Goal: Task Accomplishment & Management: Manage account settings

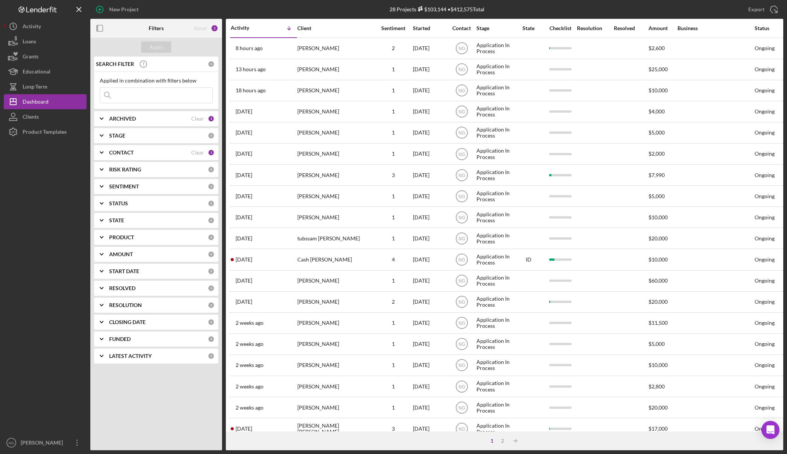
click at [210, 138] on div "0" at bounding box center [211, 135] width 7 height 7
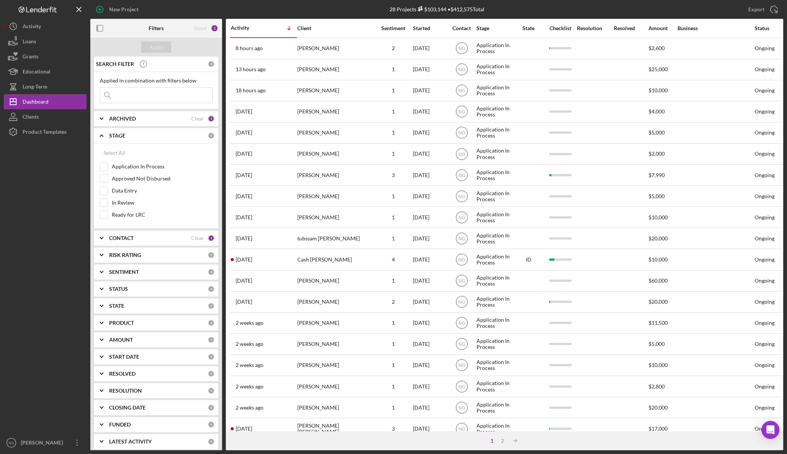
click at [210, 136] on div "0" at bounding box center [211, 135] width 7 height 7
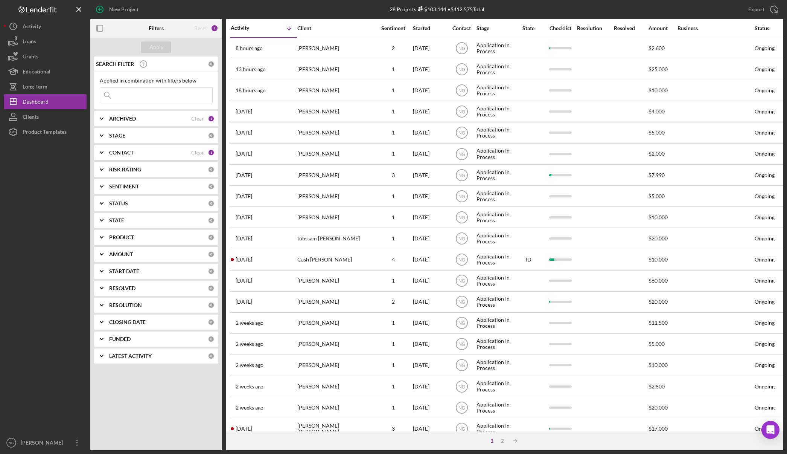
click at [210, 185] on div "0" at bounding box center [211, 186] width 7 height 7
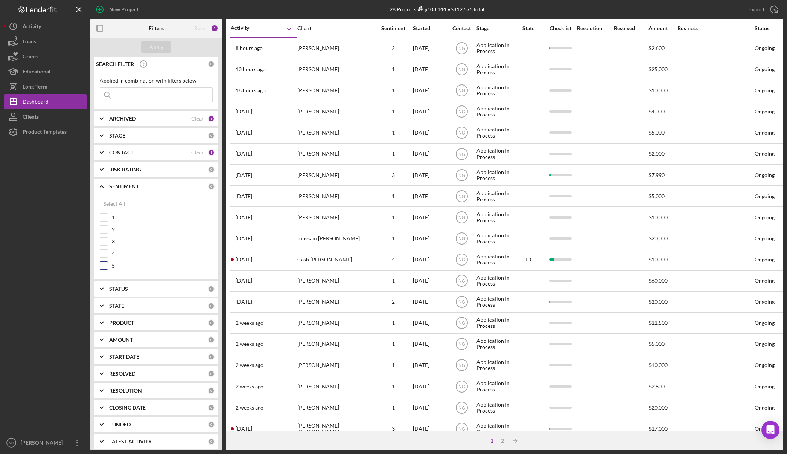
click at [105, 266] on input "5" at bounding box center [104, 266] width 8 height 8
checkbox input "true"
click at [102, 252] on input "4" at bounding box center [104, 254] width 8 height 8
checkbox input "true"
click at [104, 242] on input "3" at bounding box center [104, 242] width 8 height 8
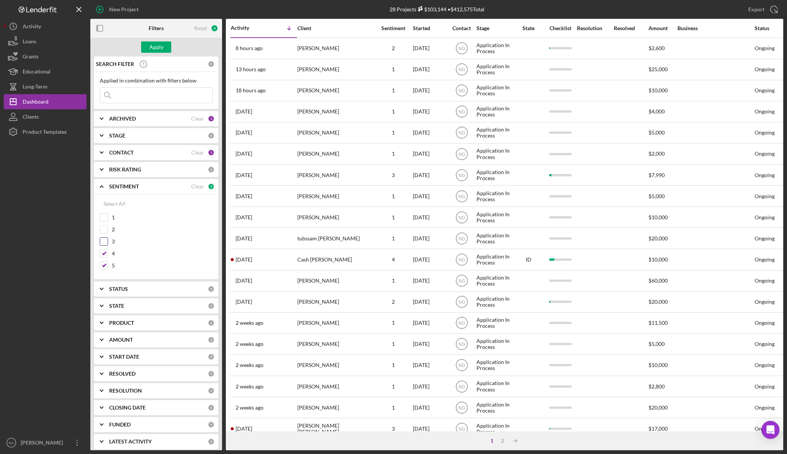
checkbox input "true"
click at [155, 47] on div "Apply" at bounding box center [156, 46] width 14 height 11
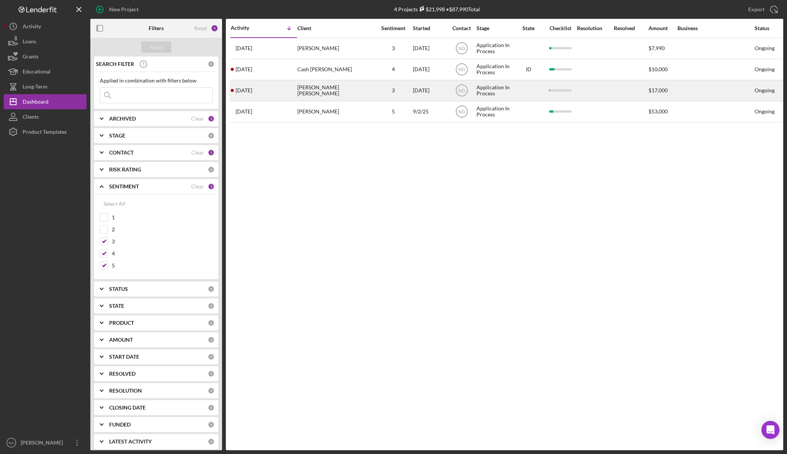
click at [352, 89] on div "Katie moore Wright" at bounding box center [334, 91] width 75 height 20
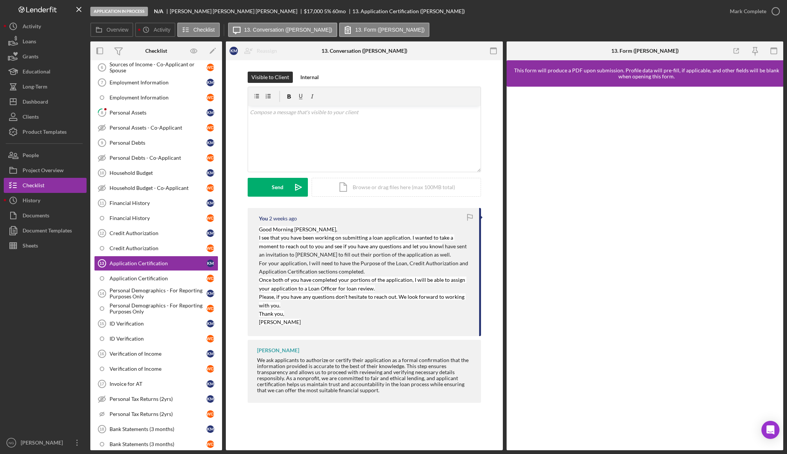
scroll to position [164, 0]
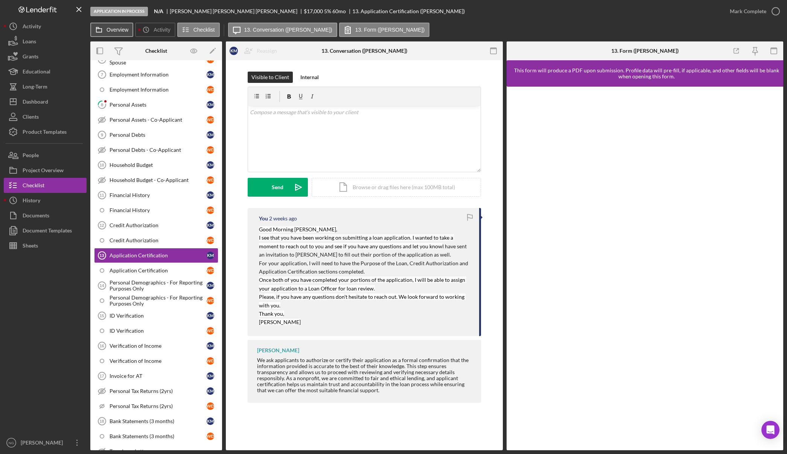
click at [127, 33] on button "Overview" at bounding box center [111, 30] width 43 height 14
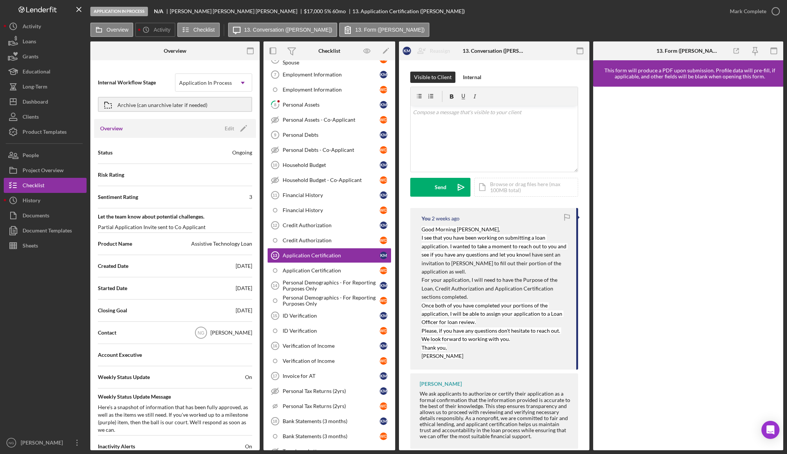
click at [233, 219] on span "Let the team know about potential challenges." at bounding box center [175, 217] width 154 height 8
click at [229, 129] on div "Edit" at bounding box center [229, 128] width 9 height 11
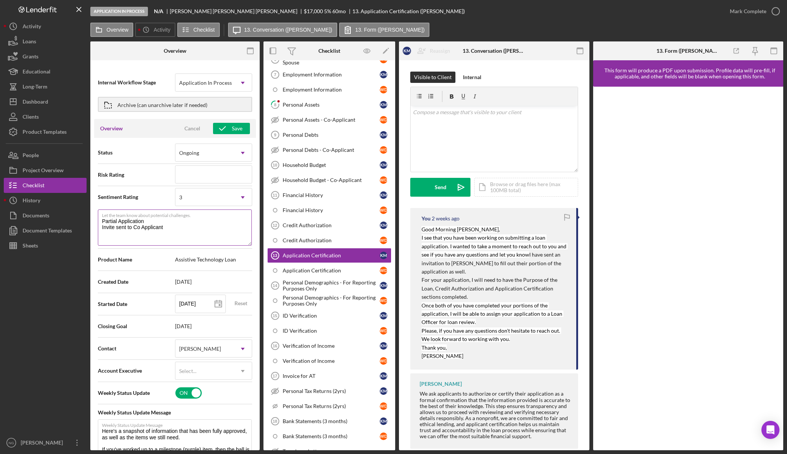
click at [175, 228] on textarea "Partial Application Invite sent to Co Applicant" at bounding box center [175, 227] width 154 height 36
type textarea "Partial Application Invite sent to Co Applicant"
type textarea "Here's a snapshot of information that has been fully approved, as well as the i…"
type textarea "Partial Application Invite sent to Co Applicant"
click at [442, 218] on time "2 weeks ago" at bounding box center [446, 218] width 28 height 6
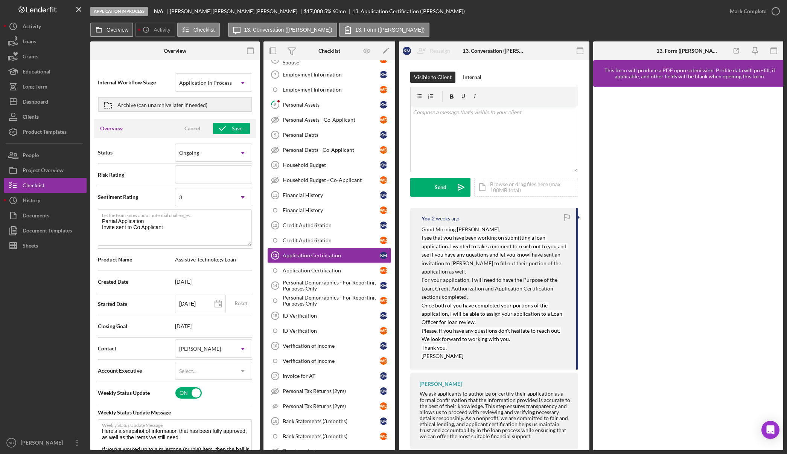
click at [106, 31] on icon at bounding box center [98, 29] width 15 height 15
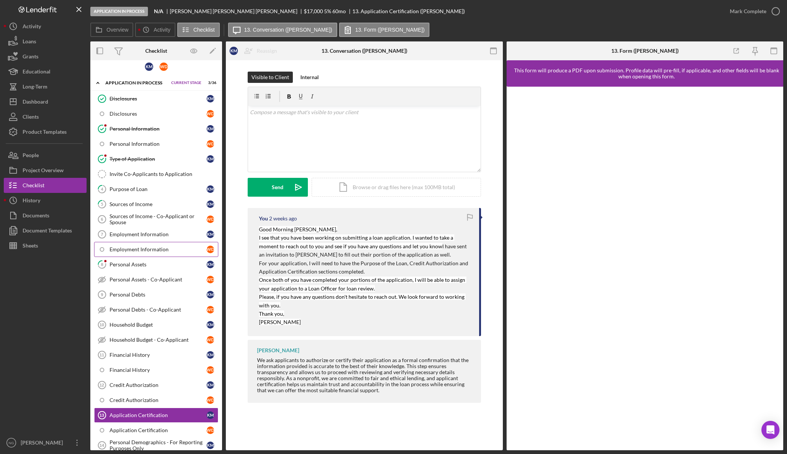
scroll to position [0, 0]
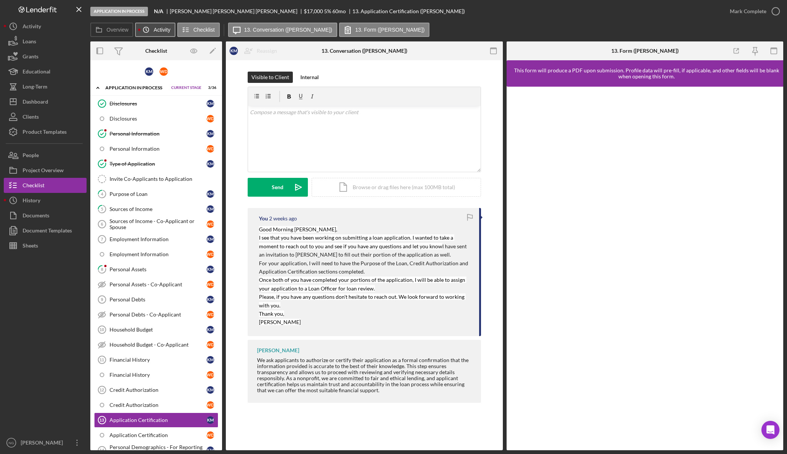
click at [151, 29] on icon "Icon/History" at bounding box center [146, 29] width 15 height 15
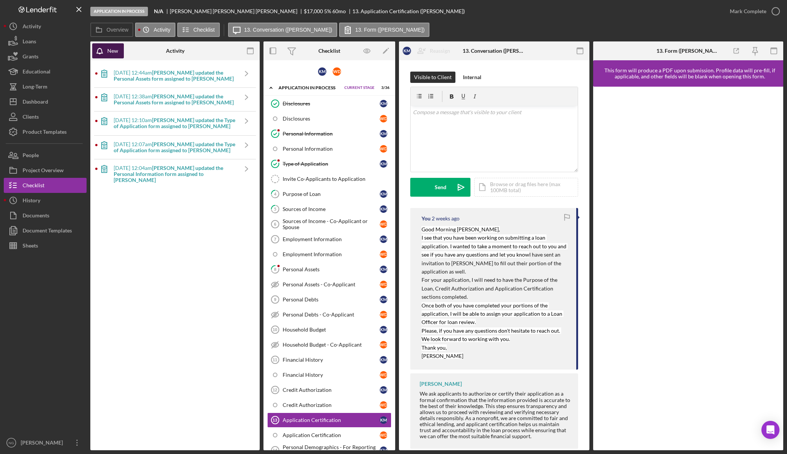
click at [109, 54] on div "New" at bounding box center [112, 50] width 11 height 15
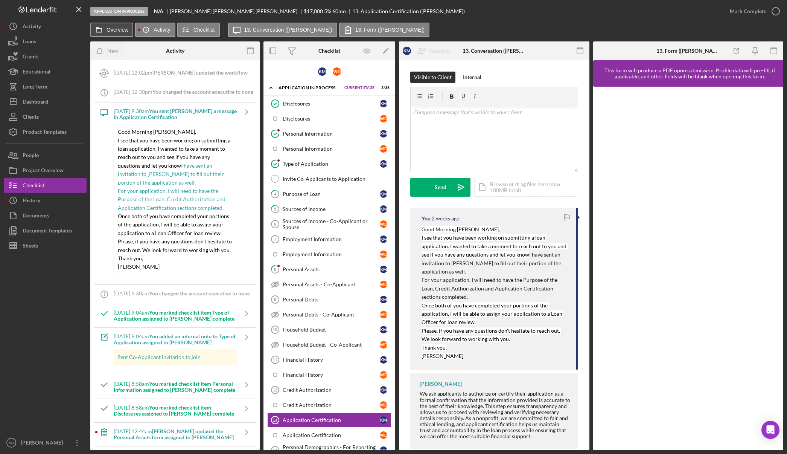
click at [124, 28] on label "Overview" at bounding box center [118, 30] width 22 height 6
type textarea "Here's a snapshot of information that has been fully approved, as well as the i…"
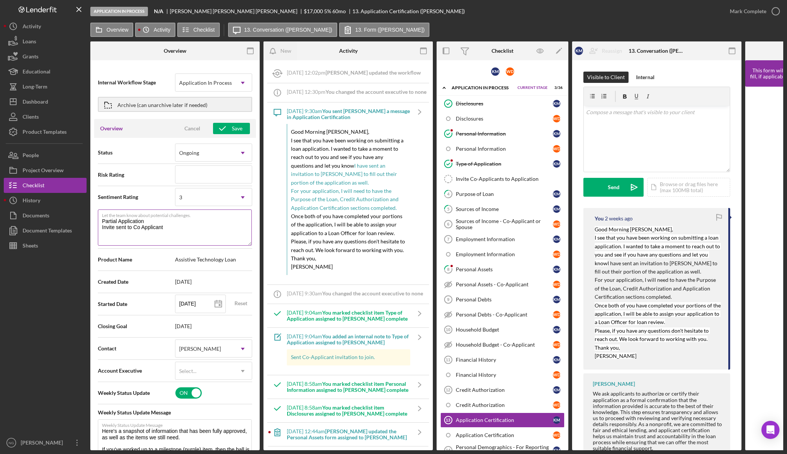
click at [164, 228] on textarea "Partial Application Invite sent to Co Applicant" at bounding box center [175, 227] width 154 height 36
type textarea "Partial Application Invite sent to Co Applicant"
type textarea "Here's a snapshot of information that has been fully approved, as well as the i…"
type textarea "Partial Application Invite sent to Co Applicant 9"
type textarea "Here's a snapshot of information that has been fully approved, as well as the i…"
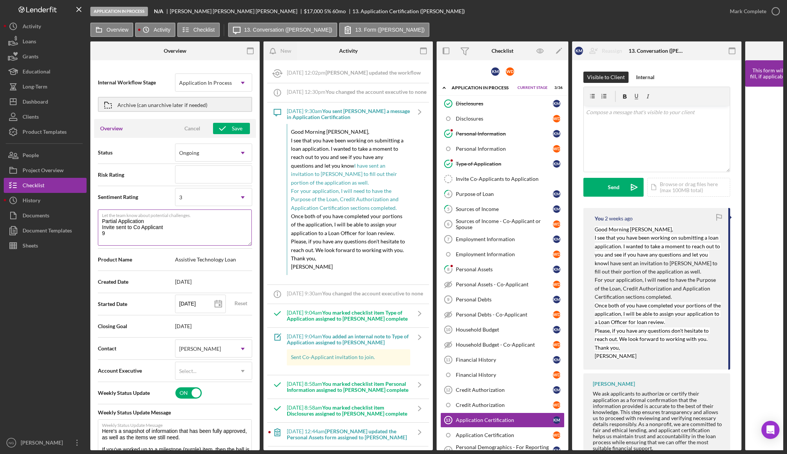
type textarea "Partial Application Invite sent to Co Applicant 9/"
type textarea "Here's a snapshot of information that has been fully approved, as well as the i…"
type textarea "Partial Application Invite sent to Co Applicant 9/8"
type textarea "Here's a snapshot of information that has been fully approved, as well as the i…"
type textarea "Partial Application Invite sent to Co Applicant 9/8"
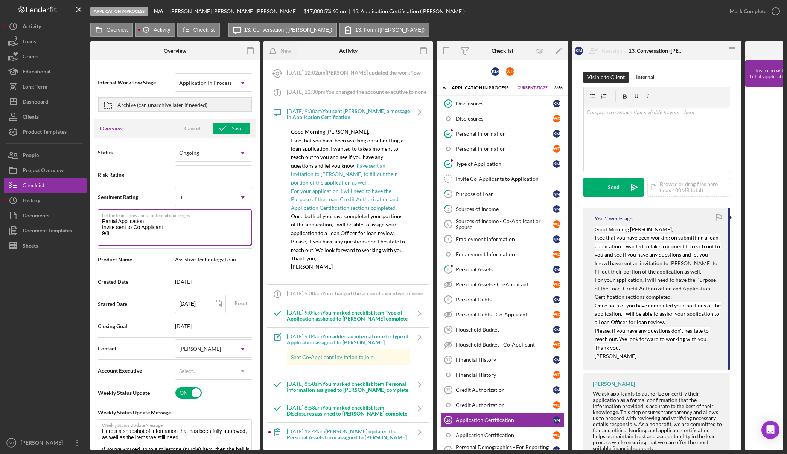
type textarea "Here's a snapshot of information that has been fully approved, as well as the i…"
type textarea "Partial Application Invite sent to Co Applicant 9/8 m"
type textarea "Here's a snapshot of information that has been fully approved, as well as the i…"
type textarea "Partial Application Invite sent to Co Applicant 9/8 me"
type textarea "Here's a snapshot of information that has been fully approved, as well as the i…"
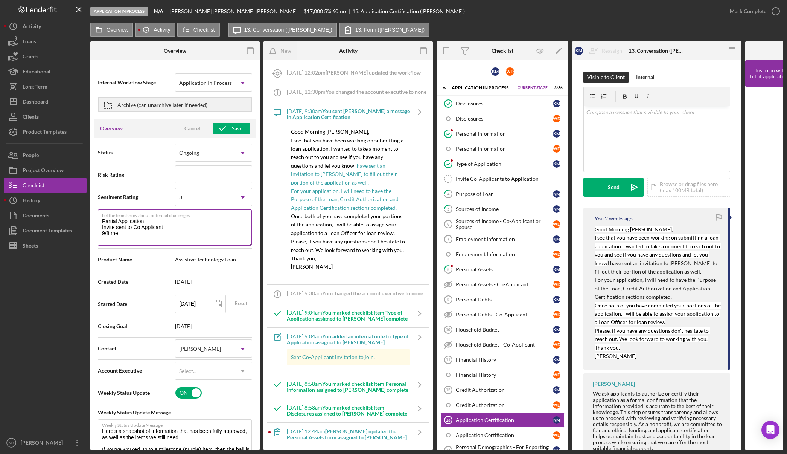
type textarea "Partial Application Invite sent to Co Applicant 9/8 mes"
type textarea "Here's a snapshot of information that has been fully approved, as well as the i…"
type textarea "Partial Application Invite sent to Co Applicant 9/8 mess"
type textarea "Here's a snapshot of information that has been fully approved, as well as the i…"
type textarea "Partial Application Invite sent to Co Applicant 9/8 messa"
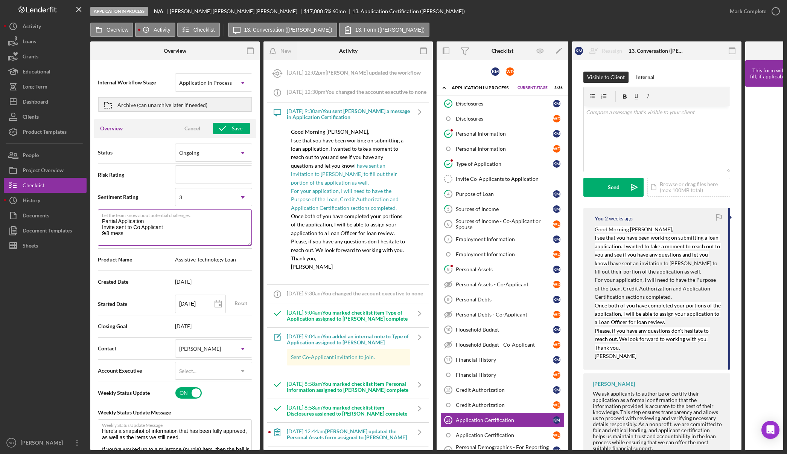
type textarea "Here's a snapshot of information that has been fully approved, as well as the i…"
type textarea "Partial Application Invite sent to Co Applicant 9/8 messag"
type textarea "Here's a snapshot of information that has been fully approved, as well as the i…"
type textarea "Partial Application Invite sent to Co Applicant 9/8 message"
type textarea "Here's a snapshot of information that has been fully approved, as well as the i…"
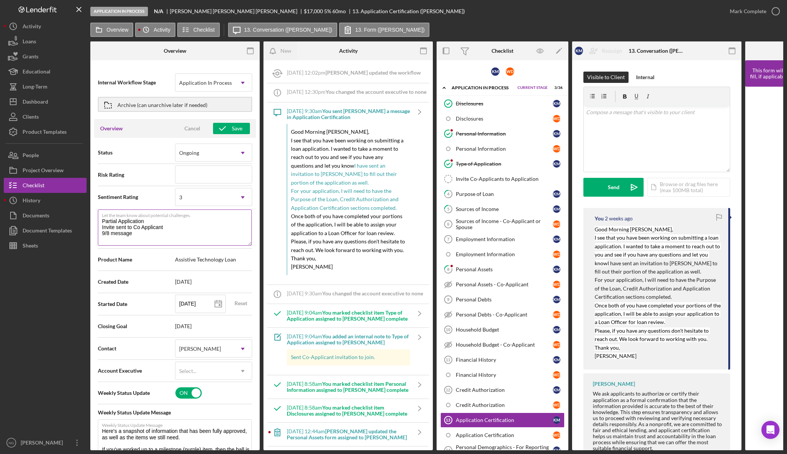
type textarea "Partial Application Invite sent to Co Applicant 9/8 message"
type textarea "Here's a snapshot of information that has been fully approved, as well as the i…"
type textarea "Partial Application Invite sent to Co Applicant 9/8 message s"
type textarea "Here's a snapshot of information that has been fully approved, as well as the i…"
type textarea "Partial Application Invite sent to Co Applicant 9/8 message se"
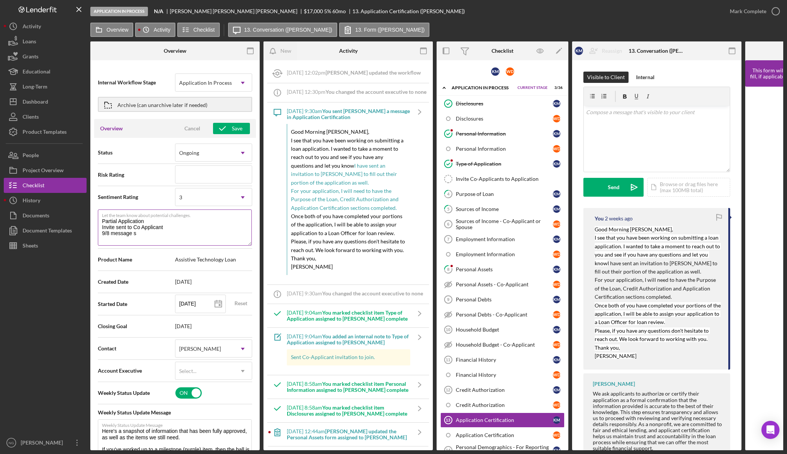
type textarea "Here's a snapshot of information that has been fully approved, as well as the i…"
type textarea "Partial Application Invite sent to Co Applicant 9/8 message sen"
type textarea "Here's a snapshot of information that has been fully approved, as well as the i…"
type textarea "Partial Application Invite sent to Co Applicant 9/8 message sent"
type textarea "Here's a snapshot of information that has been fully approved, as well as the i…"
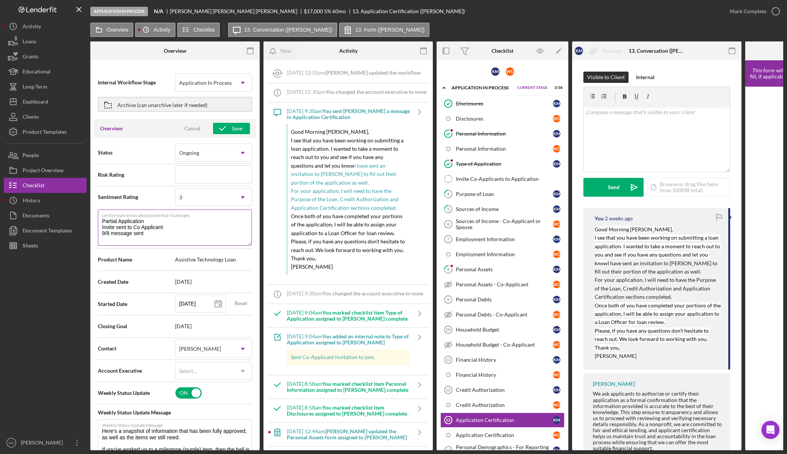
type textarea "Partial Application Invite sent to Co Applicant 9/8 message sent,"
type textarea "Here's a snapshot of information that has been fully approved, as well as the i…"
type textarea "Partial Application Invite sent to Co Applicant 9/8 message sent,"
type textarea "Here's a snapshot of information that has been fully approved, as well as the i…"
type textarea "Partial Application Invite sent to Co Applicant 9/8 message sent, n"
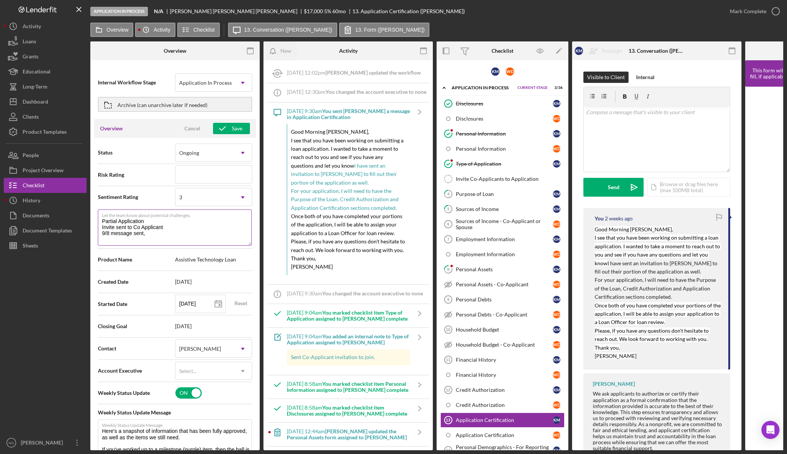
type textarea "Here's a snapshot of information that has been fully approved, as well as the i…"
type textarea "Partial Application Invite sent to Co Applicant 9/8 message sent, no"
type textarea "Here's a snapshot of information that has been fully approved, as well as the i…"
type textarea "Partial Application Invite sent to Co Applicant 9/8 message sent, no"
type textarea "Here's a snapshot of information that has been fully approved, as well as the i…"
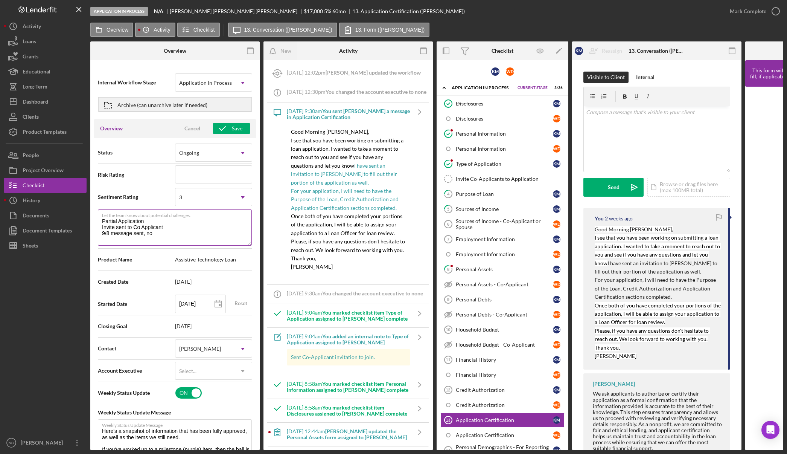
type textarea "Partial Application Invite sent to Co Applicant 9/8 message sent, no r"
type textarea "Here's a snapshot of information that has been fully approved, as well as the i…"
type textarea "Partial Application Invite sent to Co Applicant 9/8 message sent, no re"
type textarea "Here's a snapshot of information that has been fully approved, as well as the i…"
type textarea "Partial Application Invite sent to Co Applicant 9/8 message sent, no res"
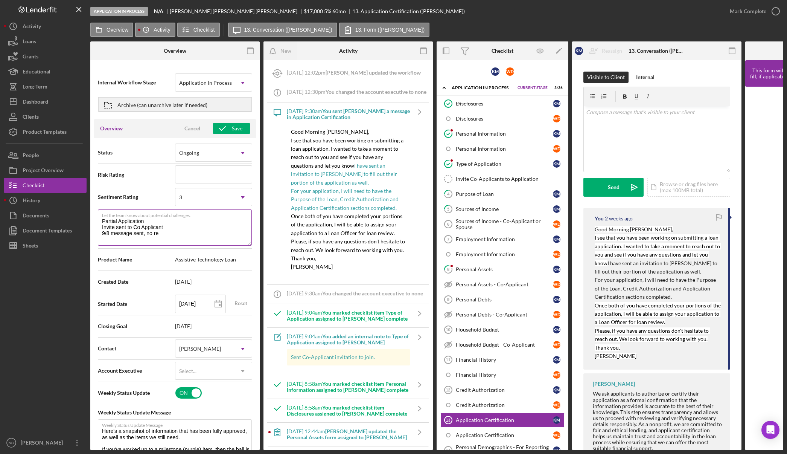
type textarea "Here's a snapshot of information that has been fully approved, as well as the i…"
type textarea "Partial Application Invite sent to Co Applicant 9/8 message sent, no resp"
type textarea "Here's a snapshot of information that has been fully approved, as well as the i…"
type textarea "Partial Application Invite sent to Co Applicant 9/8 message sent, no respo"
type textarea "Here's a snapshot of information that has been fully approved, as well as the i…"
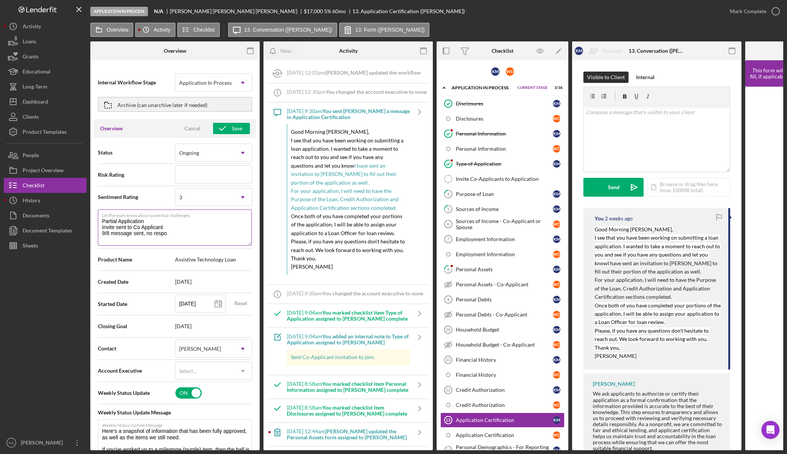
type textarea "Partial Application Invite sent to Co Applicant 9/8 message sent, no respon"
type textarea "Here's a snapshot of information that has been fully approved, as well as the i…"
type textarea "Partial Application Invite sent to Co Applicant 9/8 message sent, no respons"
type textarea "Here's a snapshot of information that has been fully approved, as well as the i…"
type textarea "Partial Application Invite sent to Co Applicant 9/8 message sent, no response"
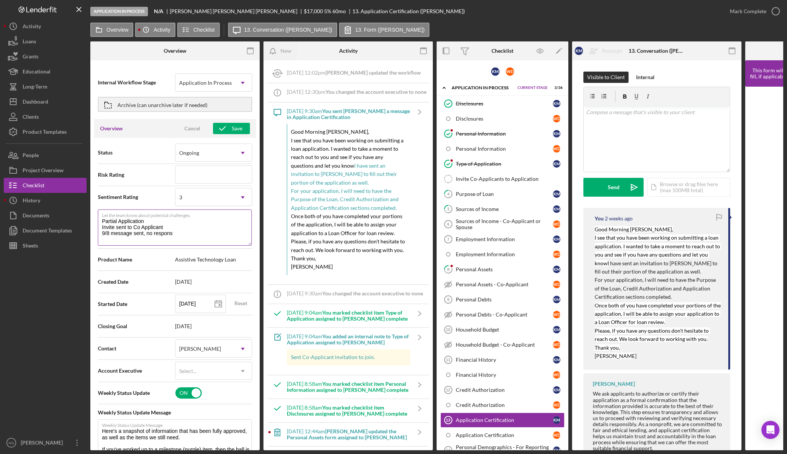
type textarea "Here's a snapshot of information that has been fully approved, as well as the i…"
type textarea "Partial Application Invite sent to Co Applicant 9/8 message sent, no response"
type textarea "Here's a snapshot of information that has been fully approved, as well as the i…"
type textarea "Partial Application Invite sent to Co Applicant 9/8 message sent, no response a"
type textarea "Here's a snapshot of information that has been fully approved, as well as the i…"
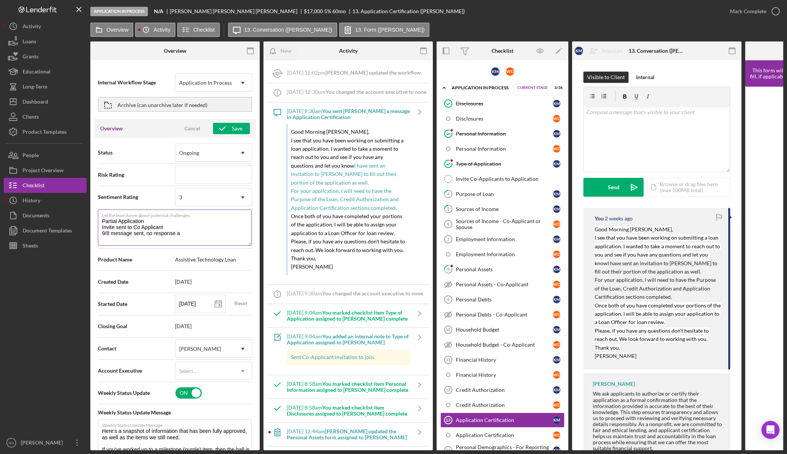
type textarea "Partial Application Invite sent to Co Applicant 9/8 message sent, no response as"
type textarea "Here's a snapshot of information that has been fully approved, as well as the i…"
type textarea "Partial Application Invite sent to Co Applicant 9/8 message sent, no response as"
type textarea "Here's a snapshot of information that has been fully approved, as well as the i…"
type textarea "Partial Application Invite sent to Co Applicant 9/8 message sent, no response a…"
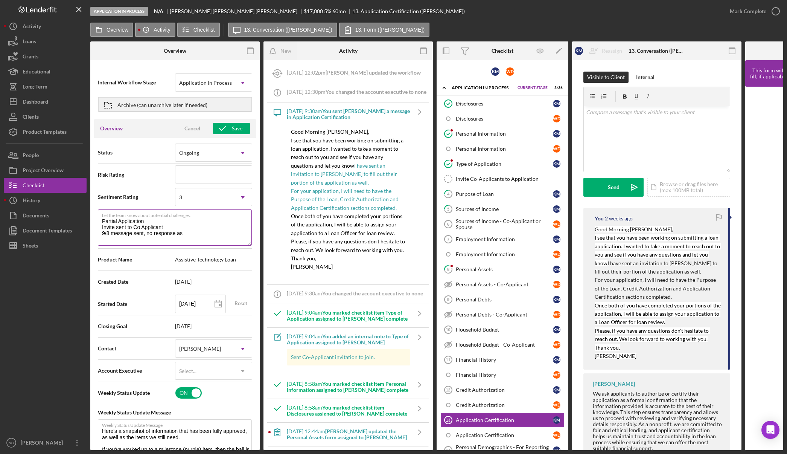
type textarea "Here's a snapshot of information that has been fully approved, as well as the i…"
type textarea "Partial Application Invite sent to Co Applicant 9/8 message sent, no response a…"
type textarea "Here's a snapshot of information that has been fully approved, as well as the i…"
type textarea "Partial Application Invite sent to Co Applicant 9/8 message sent, no response a…"
type textarea "Here's a snapshot of information that has been fully approved, as well as the i…"
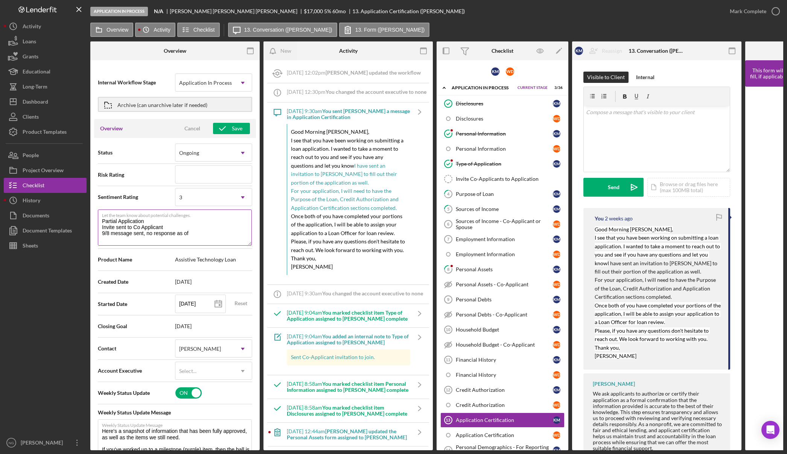
type textarea "Partial Application Invite sent to Co Applicant 9/8 message sent, no response a…"
type textarea "Here's a snapshot of information that has been fully approved, as well as the i…"
type textarea "Partial Application Invite sent to Co Applicant 9/8 message sent, no response a…"
type textarea "Here's a snapshot of information that has been fully approved, as well as the i…"
type textarea "Partial Application Invite sent to Co Applicant 9/8 message sent, no response a…"
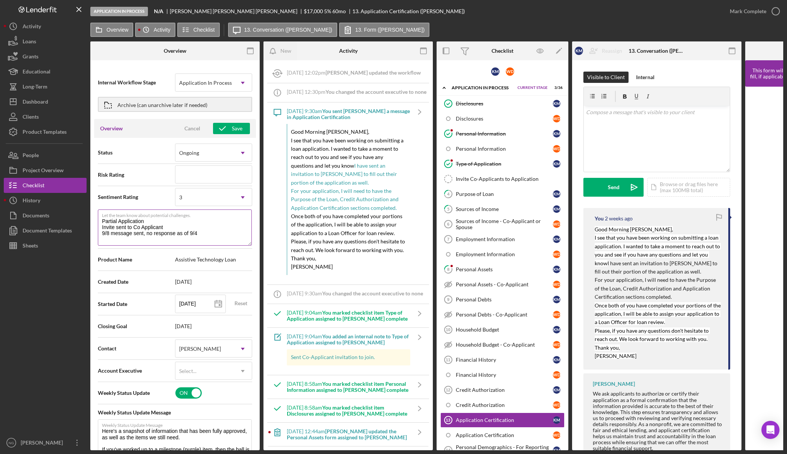
type textarea "Here's a snapshot of information that has been fully approved, as well as the i…"
type textarea "Partial Application Invite sent to Co Applicant 9/8 message sent, no response a…"
type textarea "Here's a snapshot of information that has been fully approved, as well as the i…"
type textarea "Partial Application Invite sent to Co Applicant 9/8 message sent, no response a…"
type textarea "Here's a snapshot of information that has been fully approved, as well as the i…"
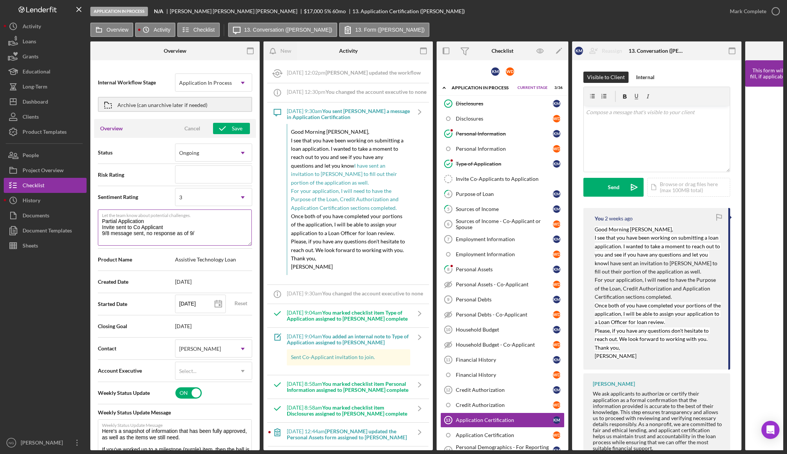
type textarea "Partial Application Invite sent to Co Applicant 9/8 message sent, no response a…"
type textarea "Here's a snapshot of information that has been fully approved, as well as the i…"
type textarea "Partial Application Invite sent to Co Applicant 9/8 message sent, no response a…"
type textarea "Here's a snapshot of information that has been fully approved, as well as the i…"
click at [150, 221] on textarea "Partial Application Invite sent to Co Applicant 9/8 message sent, no response a…" at bounding box center [175, 227] width 154 height 36
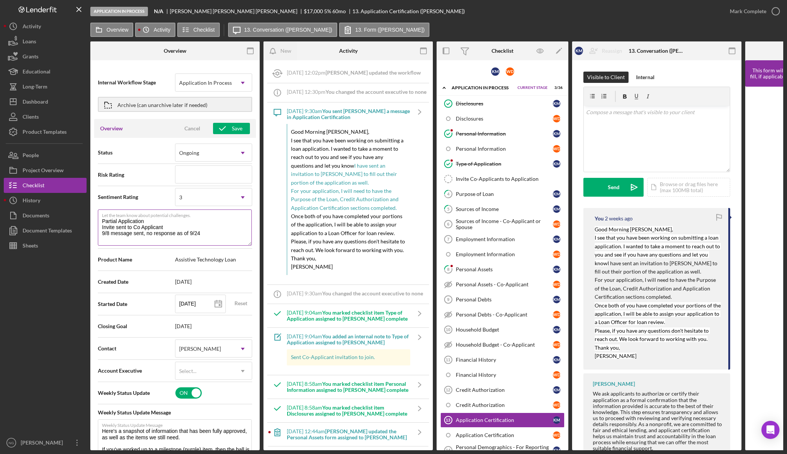
drag, startPoint x: 166, startPoint y: 228, endPoint x: 100, endPoint y: 221, distance: 66.2
click at [100, 221] on textarea "Partial Application Invite sent to Co Applicant 9/8 message sent, no response a…" at bounding box center [175, 227] width 154 height 36
type textarea "A 9/8 message sent, no response as of 9/24"
type textarea "Here's a snapshot of information that has been fully approved, as well as the i…"
type textarea "Ap 9/8 message sent, no response as of 9/24"
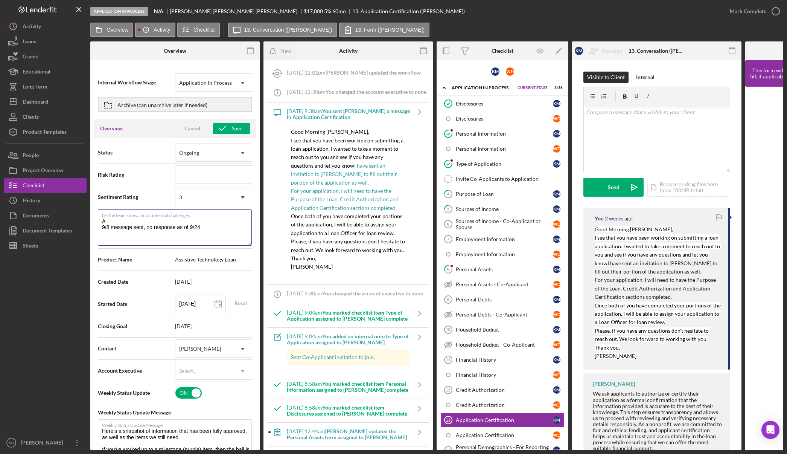
type textarea "Here's a snapshot of information that has been fully approved, as well as the i…"
type textarea "App 9/8 message sent, no response as of 9/24"
type textarea "Here's a snapshot of information that has been fully approved, as well as the i…"
type textarea "Appp 9/8 message sent, no response as of 9/24"
type textarea "Here's a snapshot of information that has been fully approved, as well as the i…"
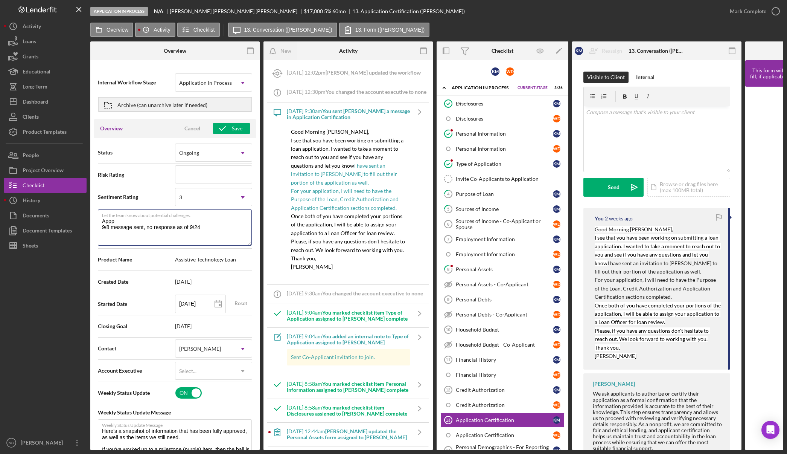
type textarea "App 9/8 message sent, no response as of 9/24"
type textarea "Here's a snapshot of information that has been fully approved, as well as the i…"
type textarea "Appl 9/8 message sent, no response as of 9/24"
type textarea "Here's a snapshot of information that has been fully approved, as well as the i…"
type textarea "Appli 9/8 message sent, no response as of 9/24"
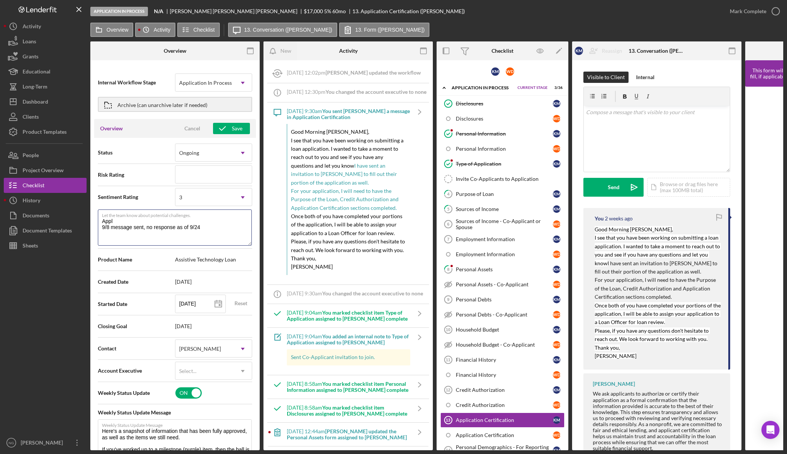
type textarea "Here's a snapshot of information that has been fully approved, as well as the i…"
type textarea "Applic 9/8 message sent, no response as of 9/24"
type textarea "Here's a snapshot of information that has been fully approved, as well as the i…"
type textarea "Applica 9/8 message sent, no response as of 9/24"
type textarea "Here's a snapshot of information that has been fully approved, as well as the i…"
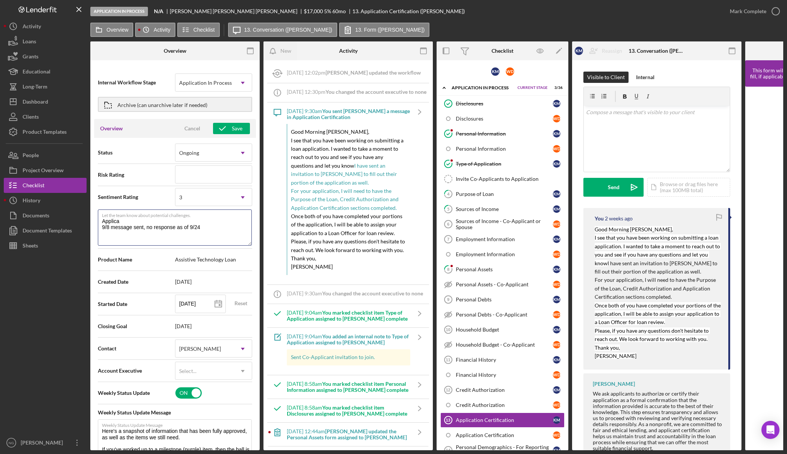
type textarea "Applicat 9/8 message sent, no response as of 9/24"
type textarea "Here's a snapshot of information that has been fully approved, as well as the i…"
type textarea "Applicatn 9/8 message sent, no response as of 9/24"
type textarea "Here's a snapshot of information that has been fully approved, as well as the i…"
type textarea "Applicatnt 9/8 message sent, no response as of 9/24"
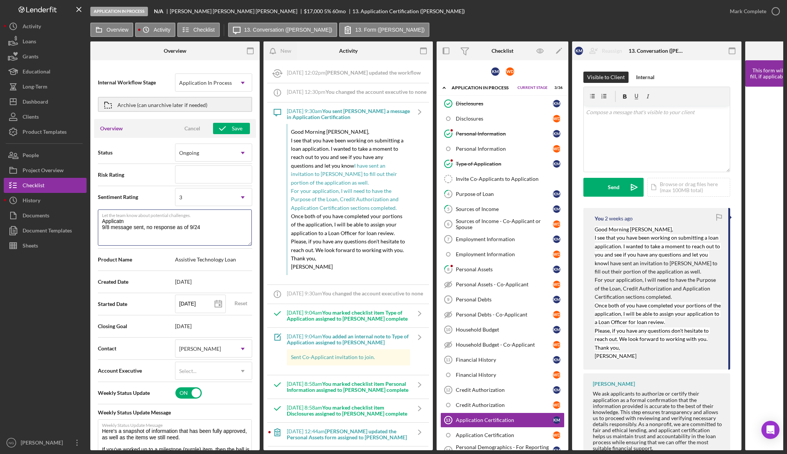
type textarea "Here's a snapshot of information that has been fully approved, as well as the i…"
type textarea "Applicatnt 9/8 message sent, no response as of 9/24"
type textarea "Here's a snapshot of information that has been fully approved, as well as the i…"
type textarea "Applicatnt 9/8 message sent, no response as of 9/24"
type textarea "Here's a snapshot of information that has been fully approved, as well as the i…"
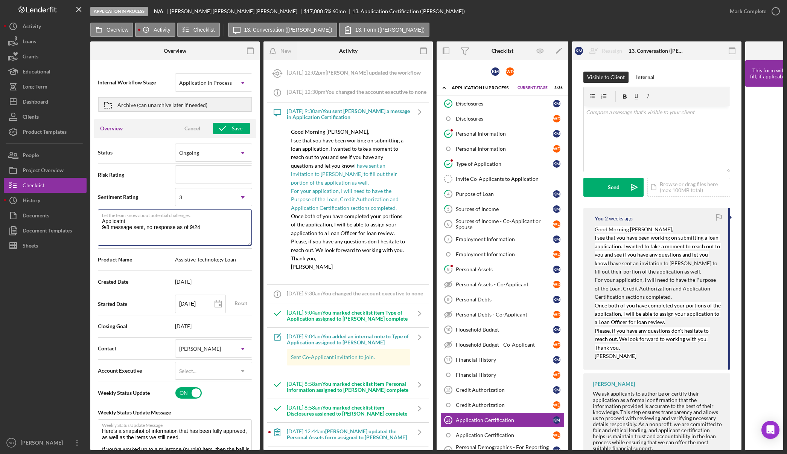
type textarea "Applicatn 9/8 message sent, no response as of 9/24"
type textarea "Here's a snapshot of information that has been fully approved, as well as the i…"
type textarea "Applicat 9/8 message sent, no response as of 9/24"
type textarea "Here's a snapshot of information that has been fully approved, as well as the i…"
type textarea "Applica 9/8 message sent, no response as of 9/24"
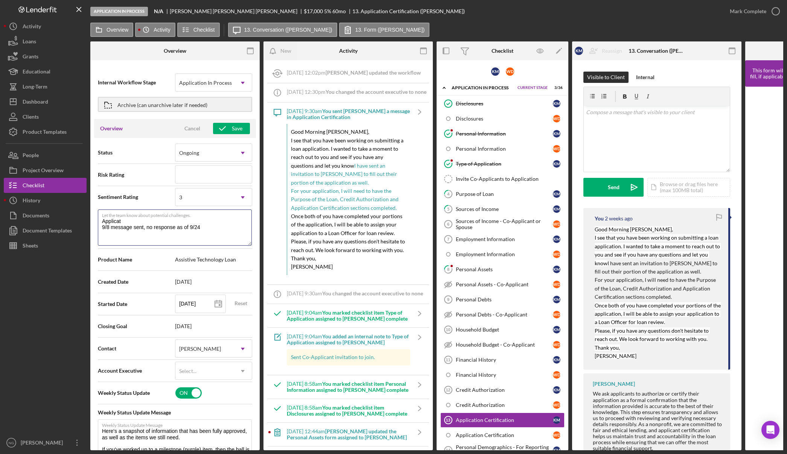
type textarea "Here's a snapshot of information that has been fully approved, as well as the i…"
type textarea "Applican 9/8 message sent, no response as of 9/24"
type textarea "Here's a snapshot of information that has been fully approved, as well as the i…"
type textarea "Applicant 9/8 message sent, no response as of 9/24"
type textarea "Here's a snapshot of information that has been fully approved, as well as the i…"
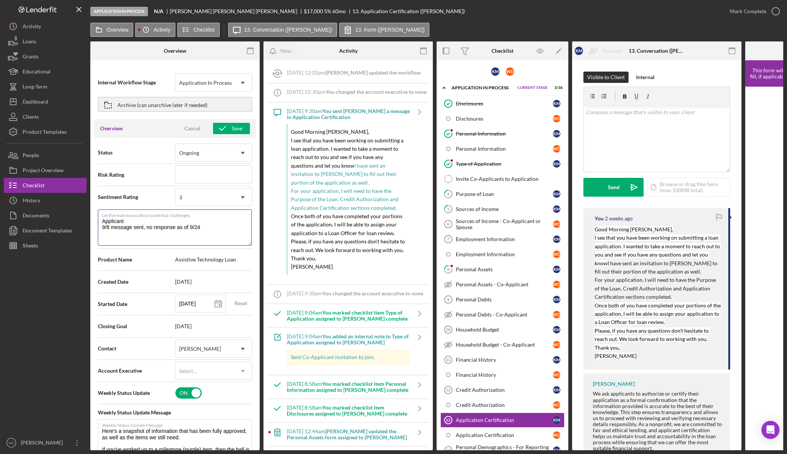
type textarea "Applicant 9/8 message sent, no response as of 9/24"
type textarea "Here's a snapshot of information that has been fully approved, as well as the i…"
type textarea "Applicant 1 9/8 message sent, no response as of 9/24"
type textarea "Here's a snapshot of information that has been fully approved, as well as the i…"
type textarea "Applicant 1 9/8 message sent, no response as of 9/24"
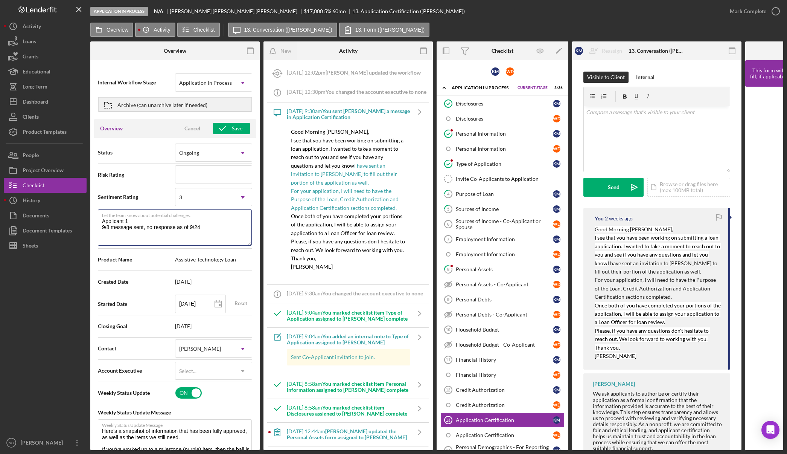
type textarea "Here's a snapshot of information that has been fully approved, as well as the i…"
type textarea "Applicant 1 p 9/8 message sent, no response as of 9/24"
type textarea "Here's a snapshot of information that has been fully approved, as well as the i…"
type textarea "Applicant 1 pa 9/8 message sent, no response as of 9/24"
type textarea "Here's a snapshot of information that has been fully approved, as well as the i…"
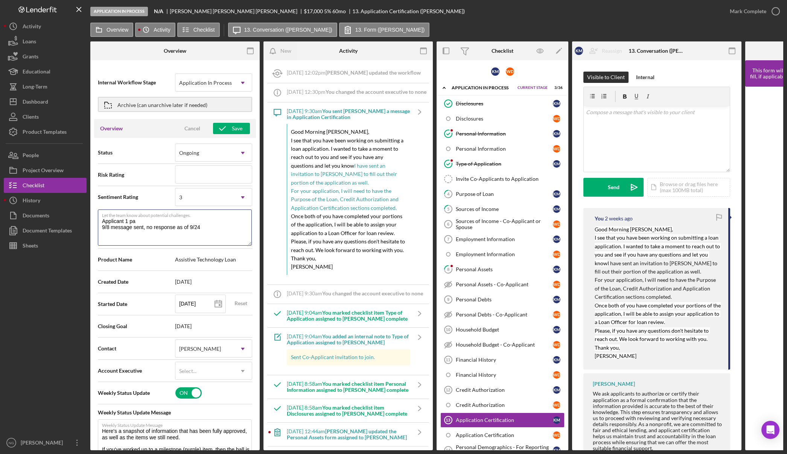
type textarea "Applicant 1 par 9/8 message sent, no response as of 9/24"
type textarea "Here's a snapshot of information that has been fully approved, as well as the i…"
type textarea "Applicant 1 part 9/8 message sent, no response as of 9/24"
type textarea "Here's a snapshot of information that has been fully approved, as well as the i…"
type textarea "Applicant 1 parti 9/8 message sent, no response as of 9/24"
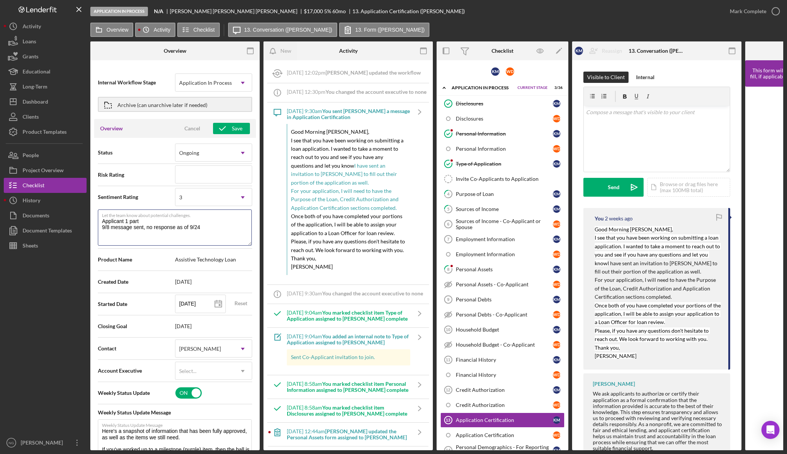
type textarea "Here's a snapshot of information that has been fully approved, as well as the i…"
type textarea "Applicant 1 partia 9/8 message sent, no response as of 9/24"
type textarea "Here's a snapshot of information that has been fully approved, as well as the i…"
type textarea "Applicant 1 partial 9/8 message sent, no response as of 9/24"
type textarea "Here's a snapshot of information that has been fully approved, as well as the i…"
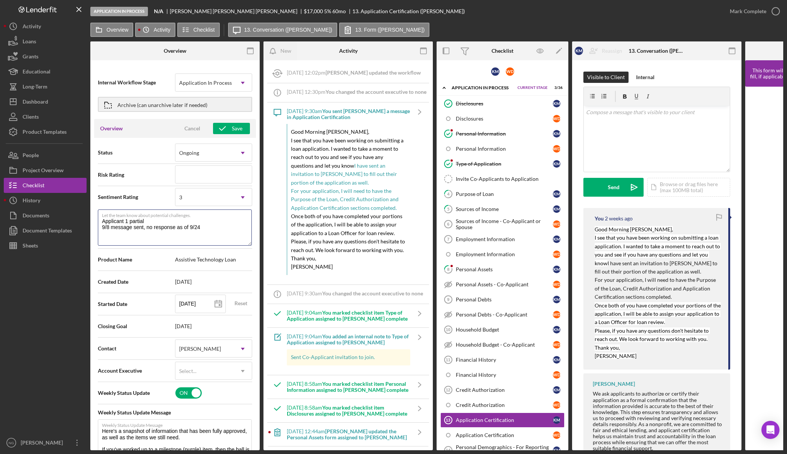
type textarea "Applicant 1 partial 9/8 message sent, no response as of 9/24"
type textarea "Here's a snapshot of information that has been fully approved, as well as the i…"
type textarea "Applicant 1 partial 9/8 message sent, no response as of 9/24"
type textarea "Here's a snapshot of information that has been fully approved, as well as the i…"
type textarea "Applicant 1 partial C 9/8 message sent, no response as of 9/24"
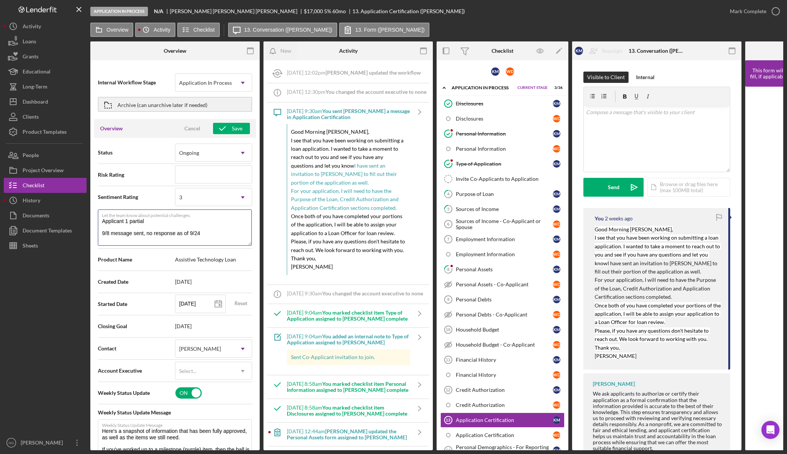
type textarea "Here's a snapshot of information that has been fully approved, as well as the i…"
type textarea "Applicant 1 partial Co 9/8 message sent, no response as of 9/24"
type textarea "Here's a snapshot of information that has been fully approved, as well as the i…"
type textarea "Applicant 1 partial Co- 9/8 message sent, no response as of 9/24"
type textarea "Here's a snapshot of information that has been fully approved, as well as the i…"
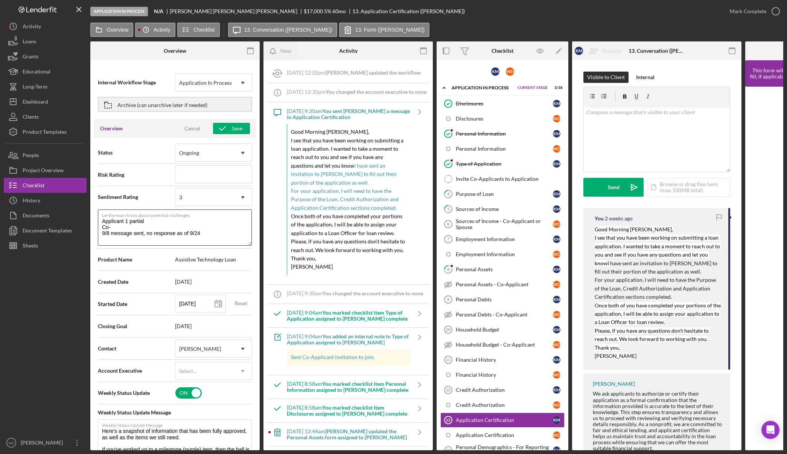
type textarea "Applicant 1 partial Co-A 9/8 message sent, no response as of 9/24"
type textarea "Here's a snapshot of information that has been fully approved, as well as the i…"
type textarea "Applicant 1 partial Co-Ap 9/8 message sent, no response as of 9/24"
type textarea "Here's a snapshot of information that has been fully approved, as well as the i…"
type textarea "Applicant 1 partial Co-App 9/8 message sent, no response as of 9/24"
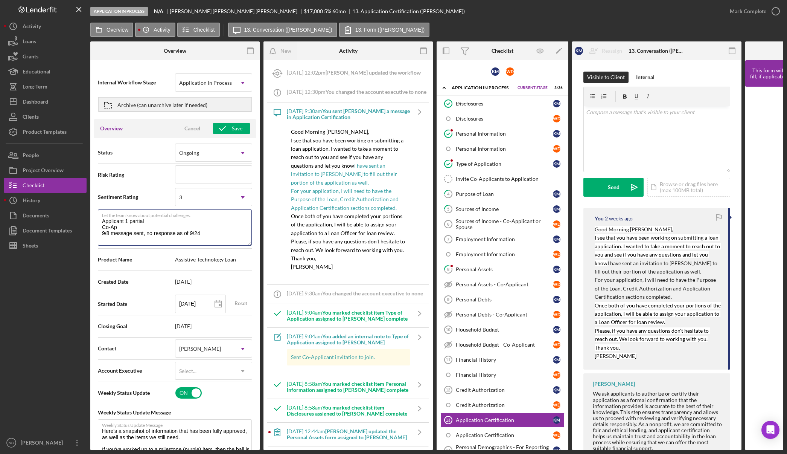
type textarea "Here's a snapshot of information that has been fully approved, as well as the i…"
type textarea "Applicant 1 partial Co-Appl 9/8 message sent, no response as of 9/24"
type textarea "Here's a snapshot of information that has been fully approved, as well as the i…"
type textarea "Applicant 1 partial Co-Appli 9/8 message sent, no response as of 9/24"
type textarea "Here's a snapshot of information that has been fully approved, as well as the i…"
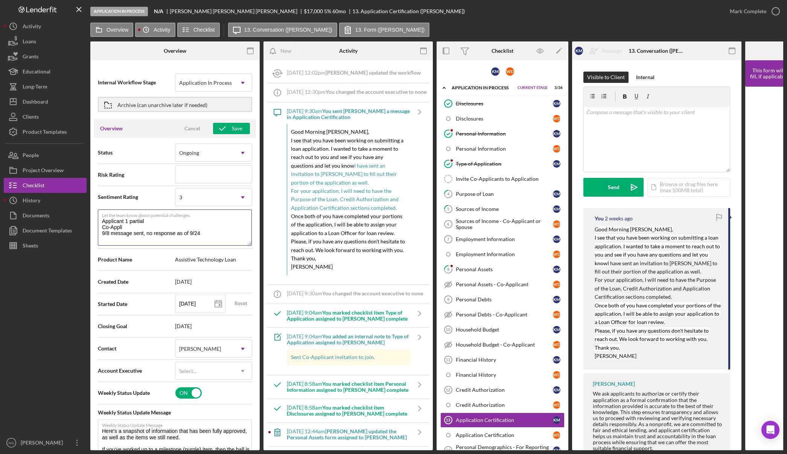
type textarea "Applicant 1 partial Co-Applic 9/8 message sent, no response as of 9/24"
type textarea "Here's a snapshot of information that has been fully approved, as well as the i…"
type textarea "Applicant 1 partial Co-Applica 9/8 message sent, no response as of 9/24"
type textarea "Here's a snapshot of information that has been fully approved, as well as the i…"
type textarea "Applicant 1 partial Co-Applicat 9/8 message sent, no response as of 9/24"
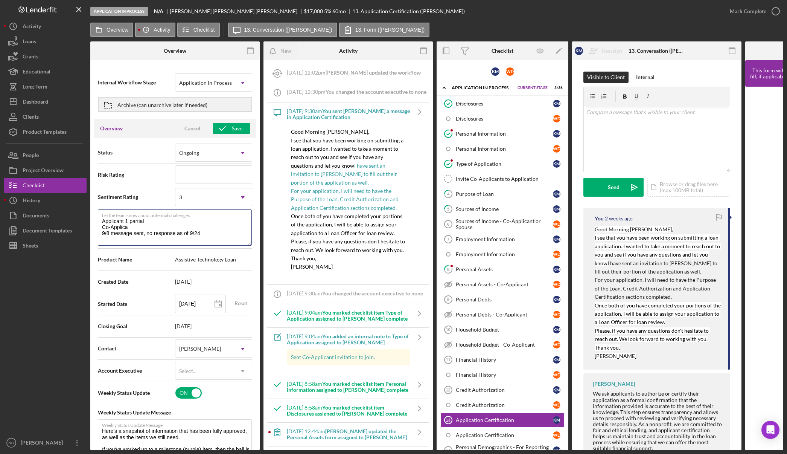
type textarea "Here's a snapshot of information that has been fully approved, as well as the i…"
type textarea "Applicant 1 partial Co-Applicatn 9/8 message sent, no response as of 9/24"
type textarea "Here's a snapshot of information that has been fully approved, as well as the i…"
type textarea "Applicant 1 partial Co-Applicat 9/8 message sent, no response as of 9/24"
type textarea "Here's a snapshot of information that has been fully approved, as well as the i…"
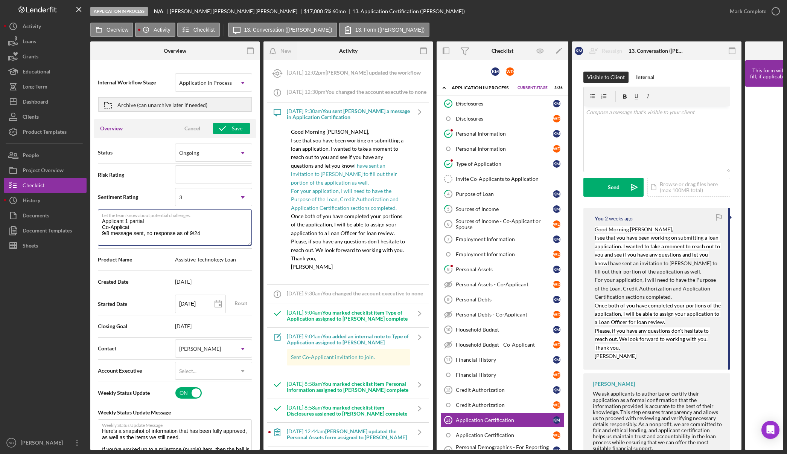
type textarea "Applicant 1 partial Co-Applica 9/8 message sent, no response as of 9/24"
type textarea "Here's a snapshot of information that has been fully approved, as well as the i…"
type textarea "Applicant 1 partial Co-Applican 9/8 message sent, no response as of 9/24"
type textarea "Here's a snapshot of information that has been fully approved, as well as the i…"
type textarea "Applicant 1 partial Co-Applicant 9/8 message sent, no response as of 9/24"
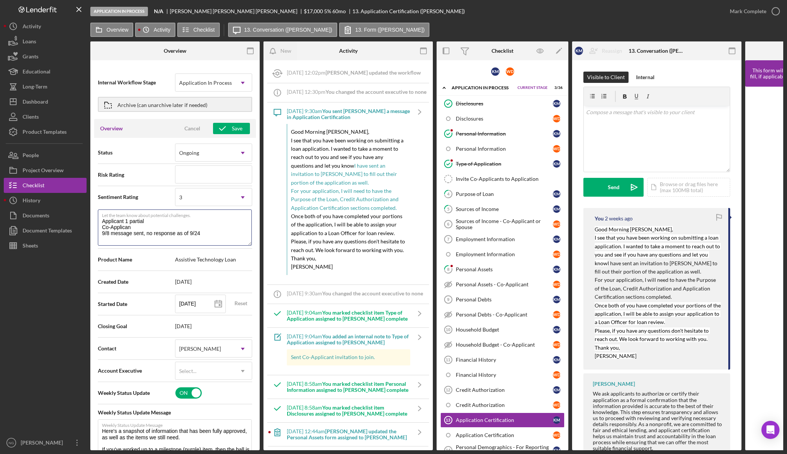
type textarea "Here's a snapshot of information that has been fully approved, as well as the i…"
type textarea "Applicant 1 partial Co-Applicant 9/8 message sent, no response as of 9/24"
type textarea "Here's a snapshot of information that has been fully approved, as well as the i…"
type textarea "Applicant 1 partial Co-Applicant i 9/8 message sent, no response as of 9/24"
type textarea "Here's a snapshot of information that has been fully approved, as well as the i…"
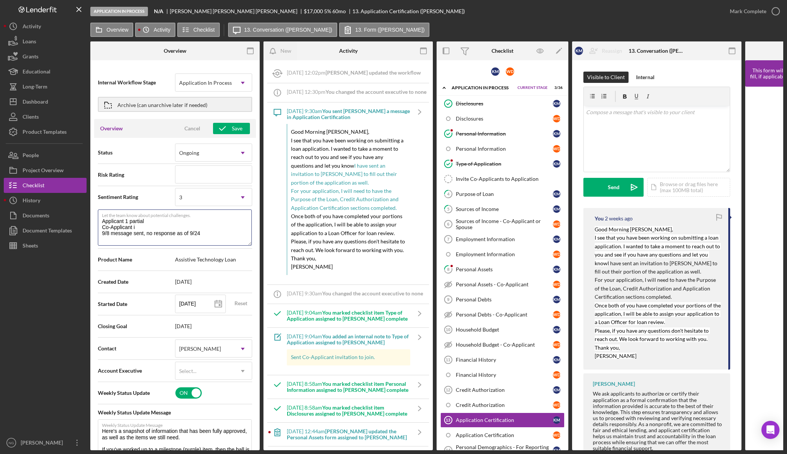
type textarea "Applicant 1 partial Co-Applicant in 9/8 message sent, no response as of 9/24"
type textarea "Here's a snapshot of information that has been fully approved, as well as the i…"
type textarea "Applicant 1 partial Co-Applicant inv 9/8 message sent, no response as of 9/24"
type textarea "Here's a snapshot of information that has been fully approved, as well as the i…"
type textarea "Applicant 1 partial Co-Applicant invi 9/8 message sent, no response as of 9/24"
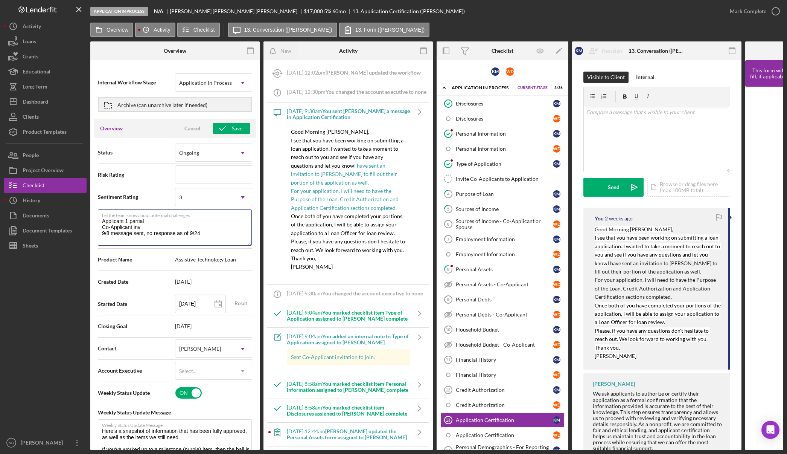
type textarea "Here's a snapshot of information that has been fully approved, as well as the i…"
type textarea "Applicant 1 partial Co-Applicant invit 9/8 message sent, no response as of 9/24"
click at [238, 128] on div "Save" at bounding box center [237, 128] width 11 height 11
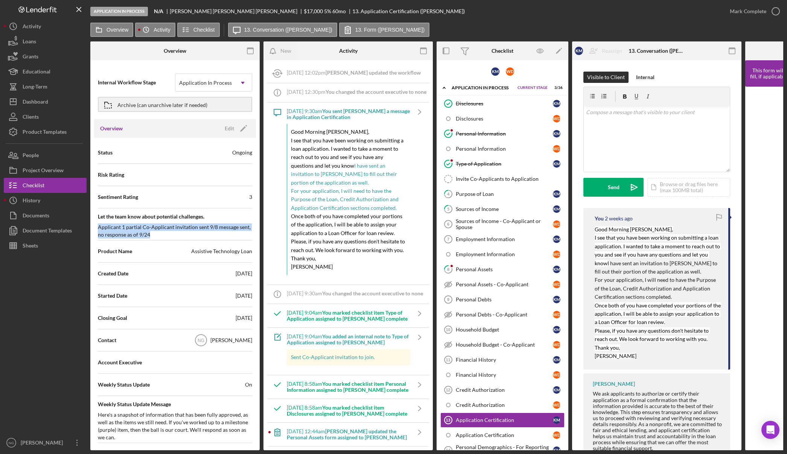
drag, startPoint x: 152, startPoint y: 235, endPoint x: 99, endPoint y: 228, distance: 53.9
click at [99, 228] on div "Applicant 1 partial Co-Applicant invitation sent 9/8 message sent, no response …" at bounding box center [175, 230] width 154 height 15
copy div "Applicant 1 partial Co-Applicant invitation sent 9/8 message sent, no response …"
click at [49, 103] on button "Icon/Dashboard Dashboard" at bounding box center [45, 101] width 83 height 15
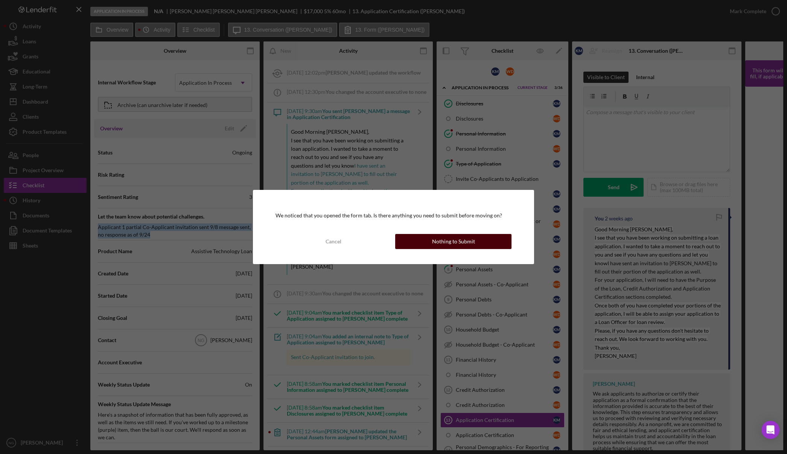
click at [461, 245] on div "Nothing to Submit" at bounding box center [453, 241] width 43 height 15
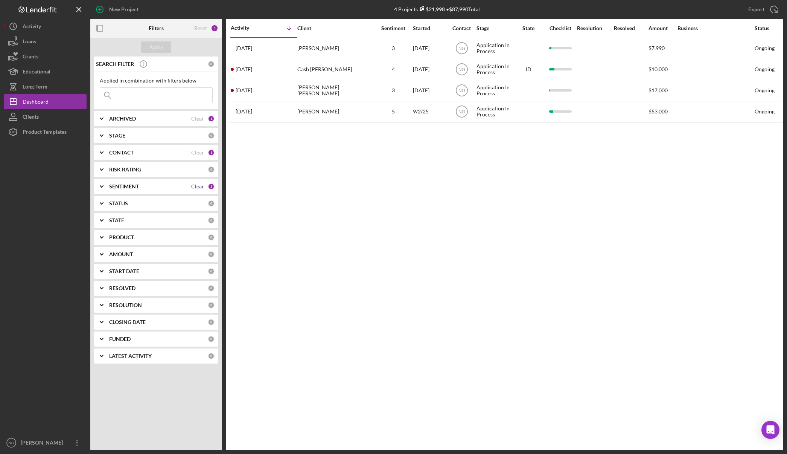
click at [196, 187] on div "Clear" at bounding box center [197, 186] width 13 height 6
click at [199, 155] on div "Clear" at bounding box center [197, 152] width 13 height 6
click at [203, 154] on div "CONTACT" at bounding box center [158, 152] width 99 height 6
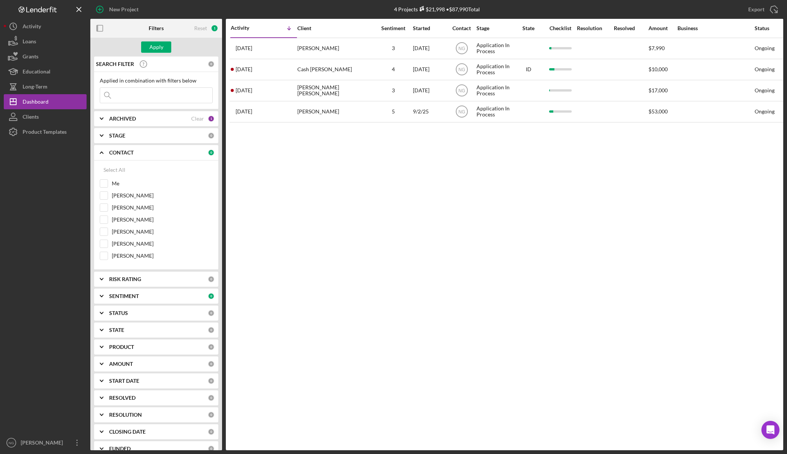
click at [208, 154] on div "0" at bounding box center [211, 152] width 7 height 7
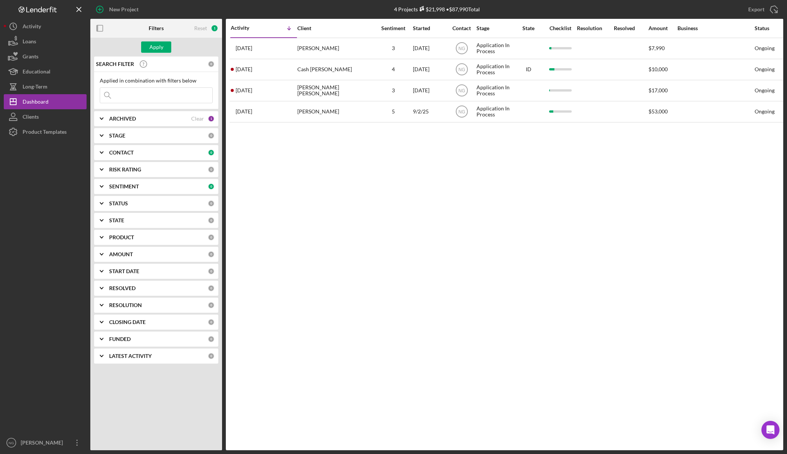
click at [208, 154] on div "0" at bounding box center [211, 152] width 7 height 7
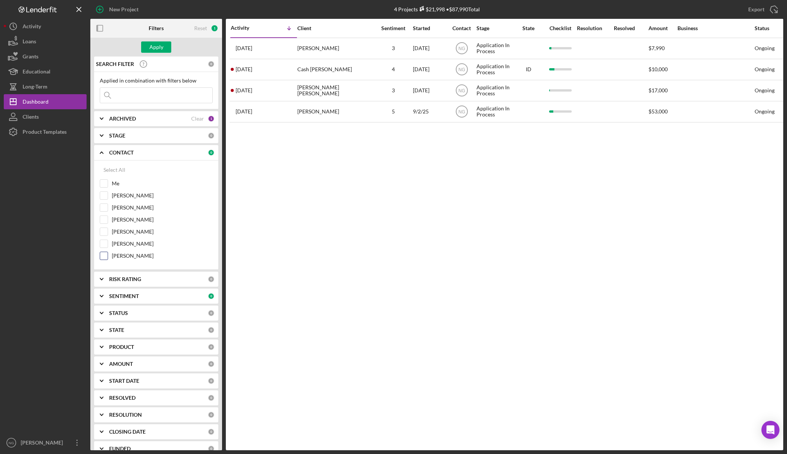
click at [107, 254] on input "Felicia Cardenas" at bounding box center [104, 256] width 8 height 8
click at [163, 47] on div "Apply" at bounding box center [156, 46] width 14 height 11
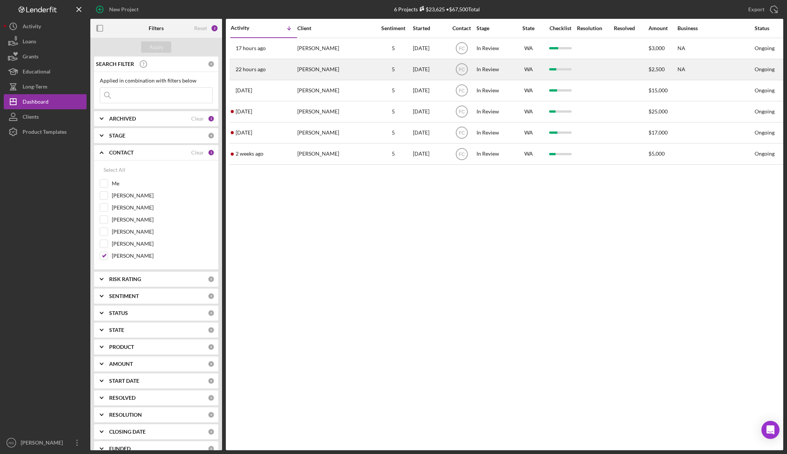
click at [322, 70] on div "Claudia Guffey" at bounding box center [334, 69] width 75 height 20
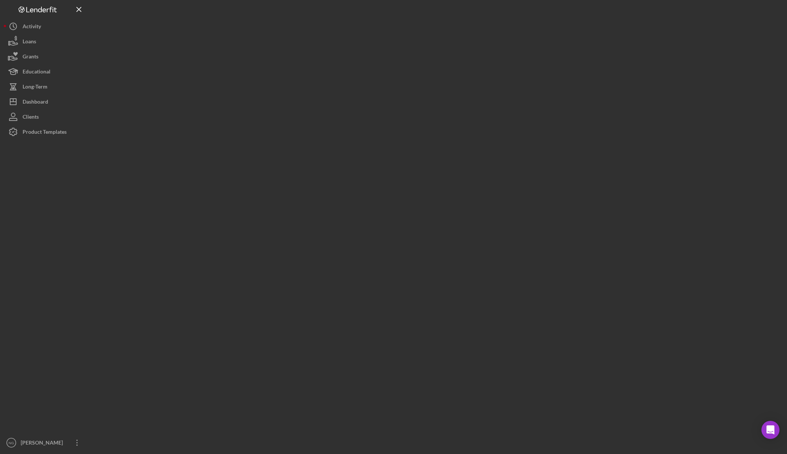
click at [322, 70] on div at bounding box center [436, 225] width 693 height 450
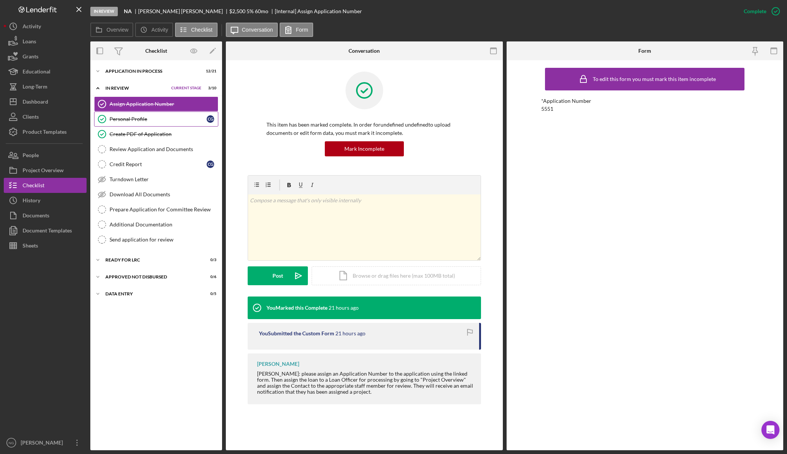
click at [161, 116] on div "Personal Profile" at bounding box center [158, 119] width 97 height 6
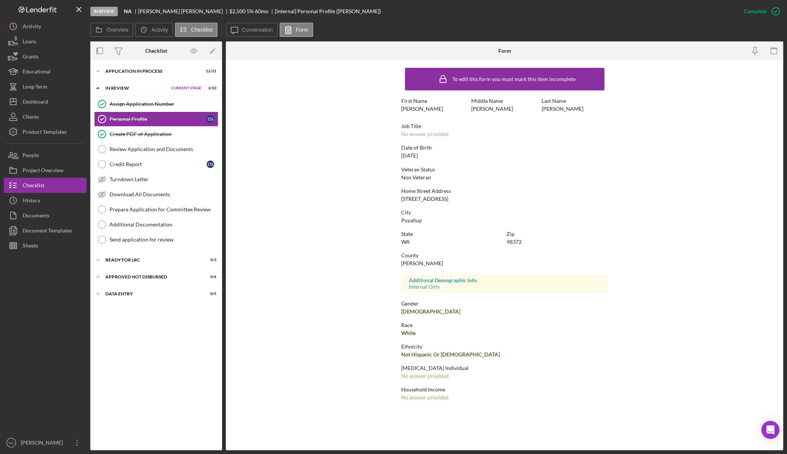
click at [300, 135] on form "To edit this form you must mark this item incomplete First Name Claudia Middle …" at bounding box center [504, 235] width 557 height 351
click at [128, 77] on div "Icon/Expander Application In Process 12 / 21 Set Stage" at bounding box center [156, 71] width 132 height 15
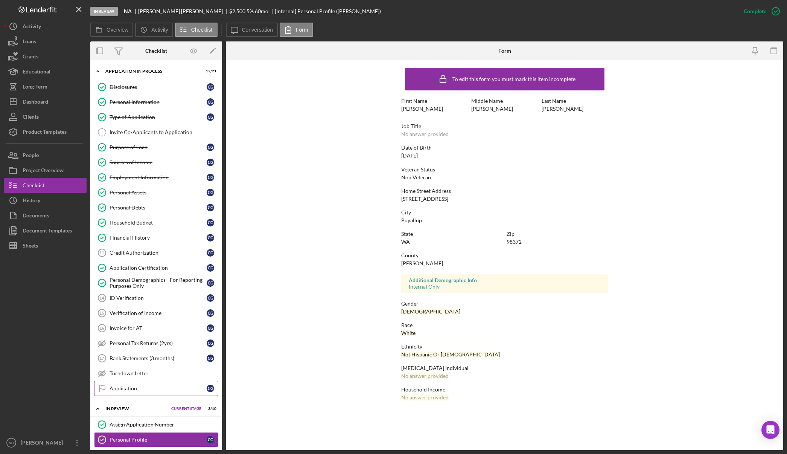
click at [126, 388] on div "Application" at bounding box center [158, 388] width 97 height 6
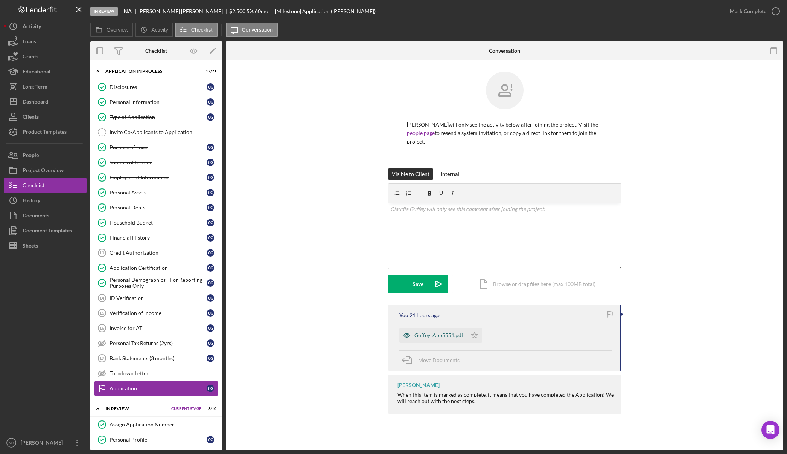
click at [432, 337] on div "Guffey_App5551.pdf" at bounding box center [438, 335] width 49 height 6
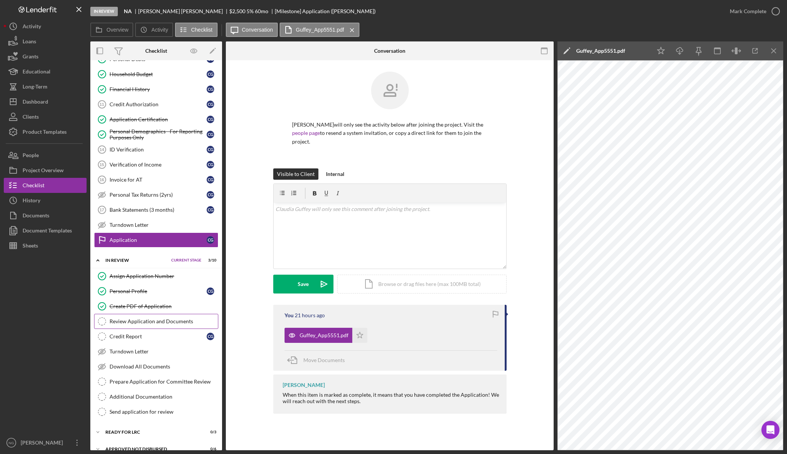
scroll to position [151, 0]
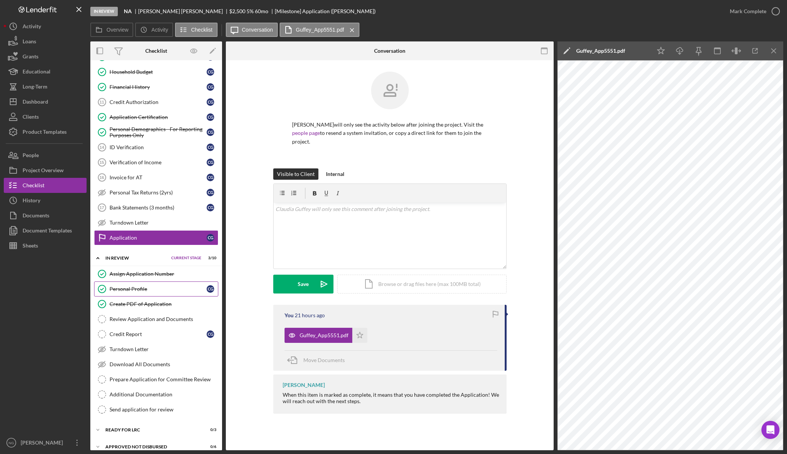
click at [144, 292] on link "Personal Profile Personal Profile C G" at bounding box center [156, 288] width 124 height 15
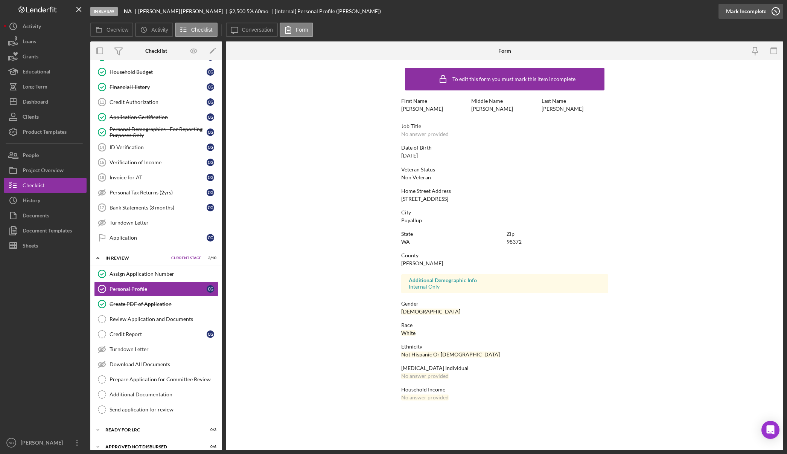
click at [771, 14] on icon "button" at bounding box center [775, 11] width 19 height 19
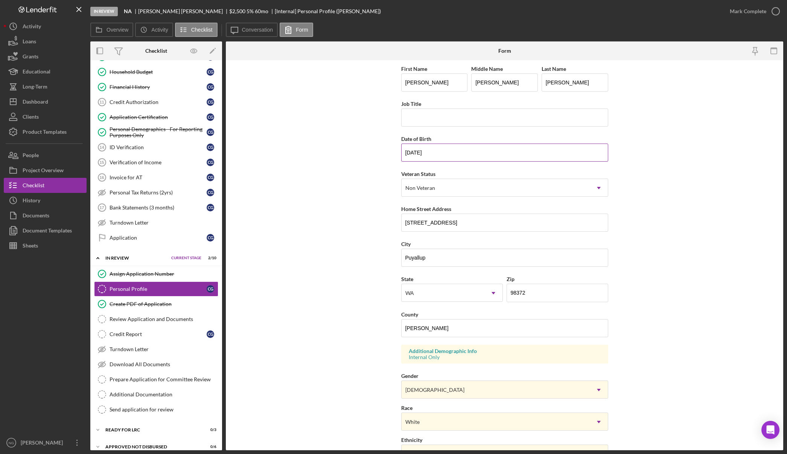
click at [429, 152] on input "12/22/2193" at bounding box center [504, 152] width 207 height 18
click at [434, 152] on input "12/22/2193" at bounding box center [504, 152] width 207 height 18
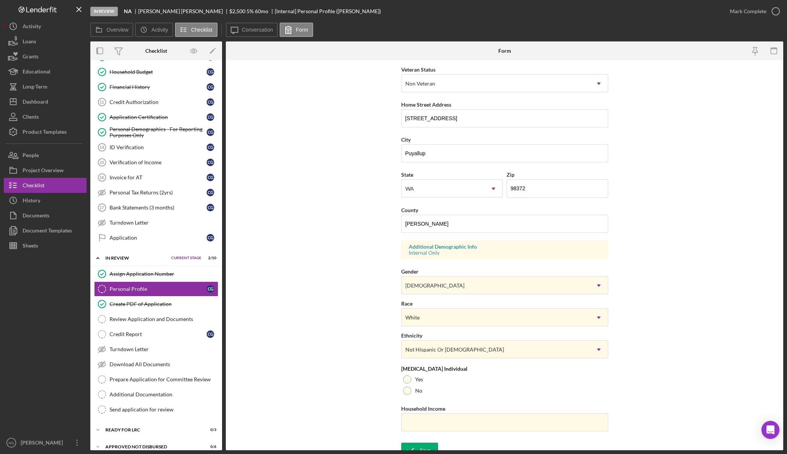
scroll to position [113, 0]
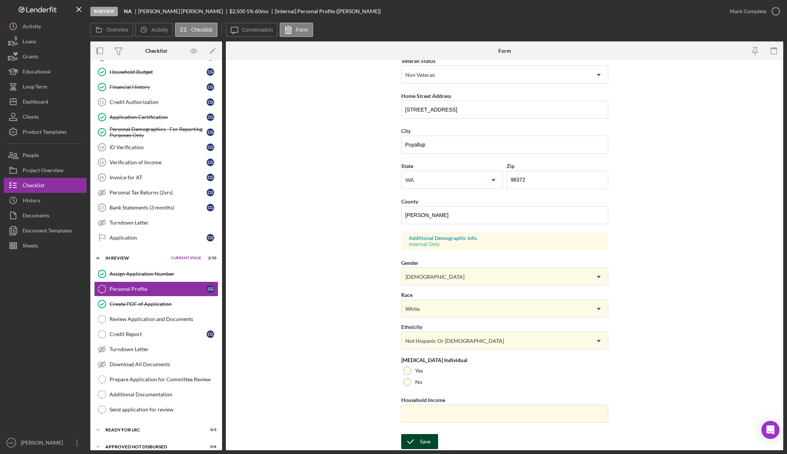
drag, startPoint x: 418, startPoint y: 443, endPoint x: 425, endPoint y: 435, distance: 10.9
click at [418, 443] on icon "submit" at bounding box center [410, 441] width 19 height 19
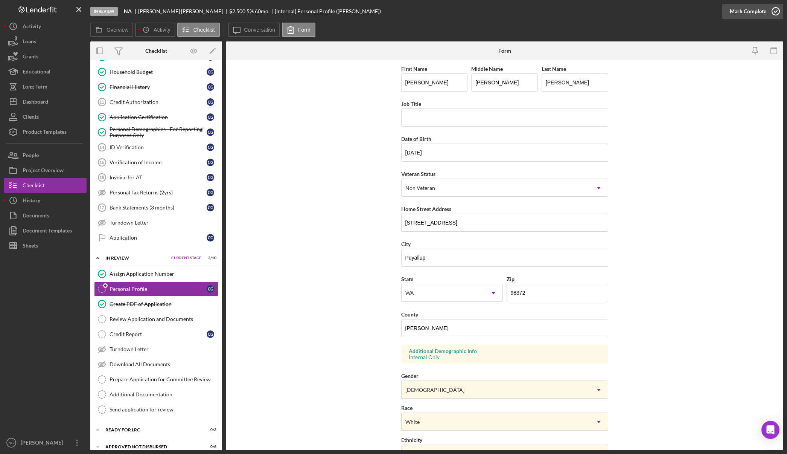
click at [775, 12] on polyline "button" at bounding box center [775, 12] width 3 height 2
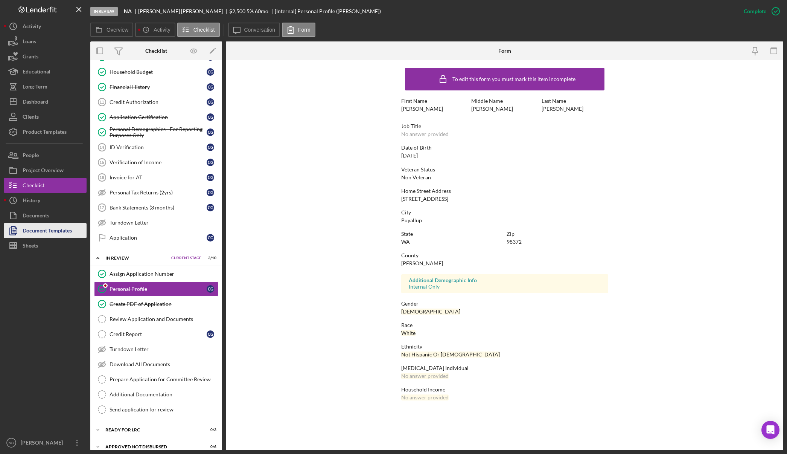
click at [44, 232] on div "Document Templates" at bounding box center [47, 231] width 49 height 17
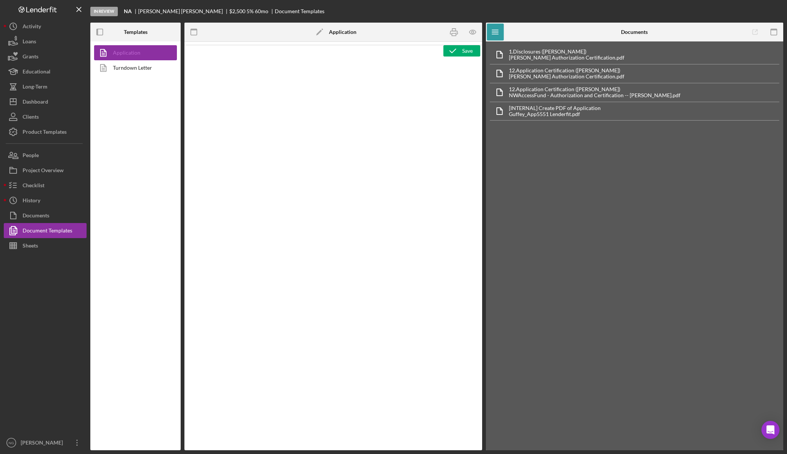
click at [137, 50] on link "Application" at bounding box center [133, 52] width 79 height 15
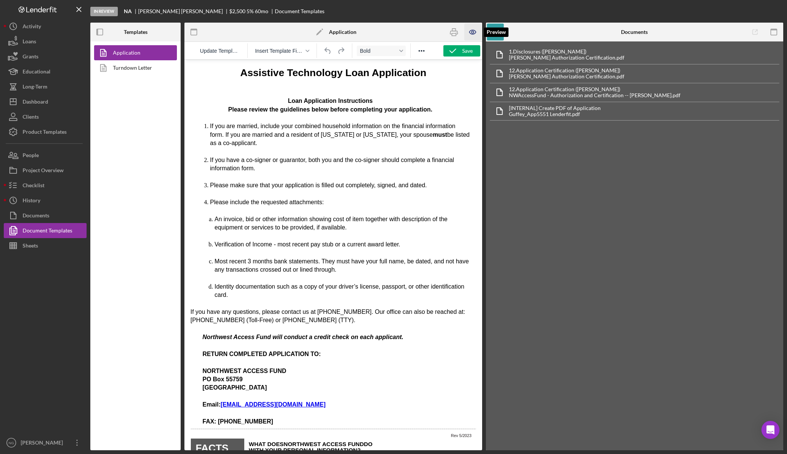
click at [471, 32] on icon "button" at bounding box center [472, 32] width 17 height 17
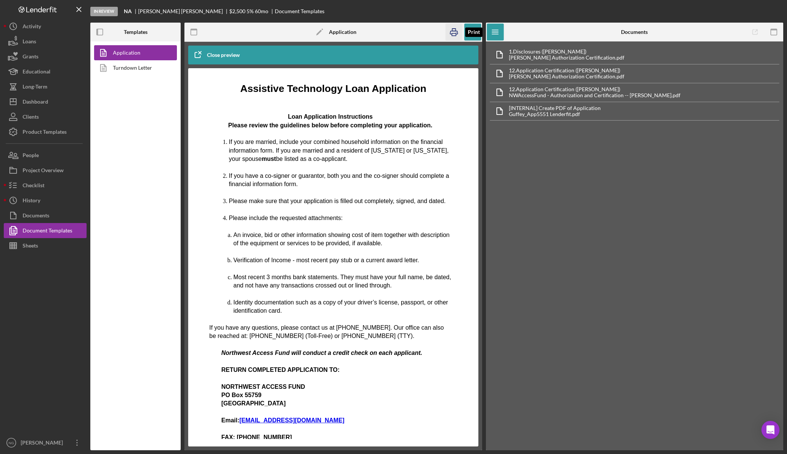
click at [455, 32] on icon "button" at bounding box center [453, 32] width 17 height 17
drag, startPoint x: 34, startPoint y: 187, endPoint x: 45, endPoint y: 188, distance: 11.3
click at [34, 187] on div "Checklist" at bounding box center [34, 186] width 22 height 17
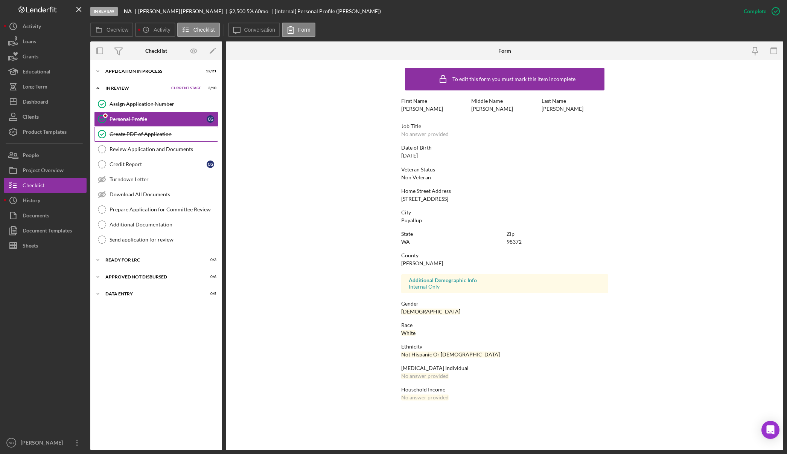
click at [149, 134] on div "Create PDF of Application" at bounding box center [164, 134] width 108 height 6
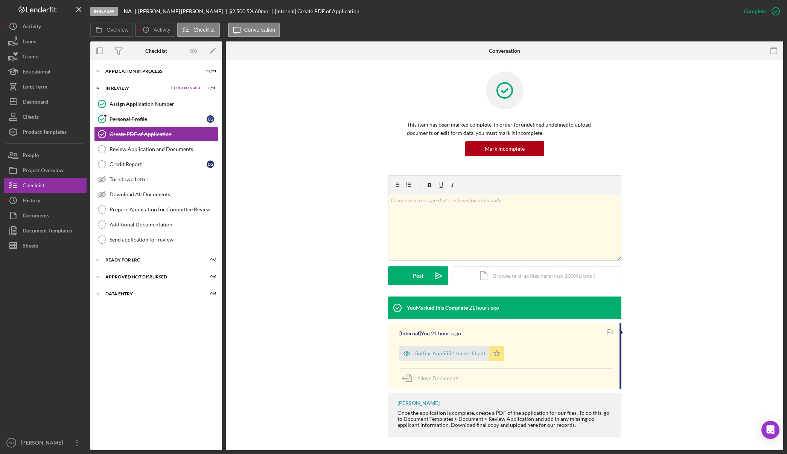
click at [494, 354] on icon "Icon/Star" at bounding box center [496, 353] width 15 height 15
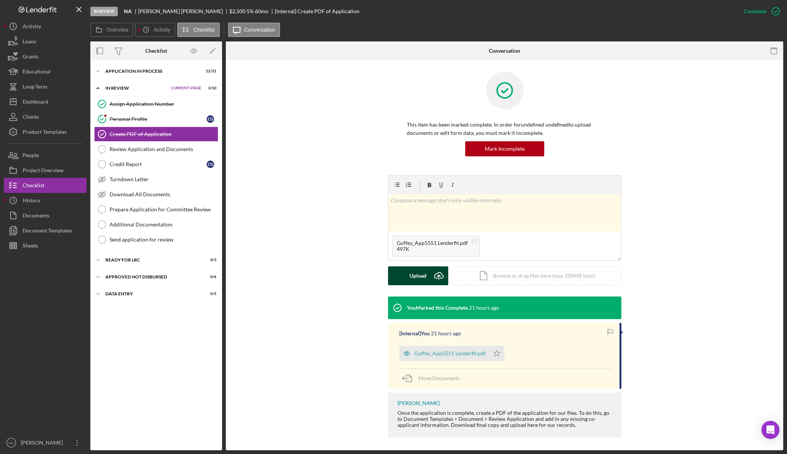
click at [415, 273] on div "Upload" at bounding box center [418, 275] width 17 height 19
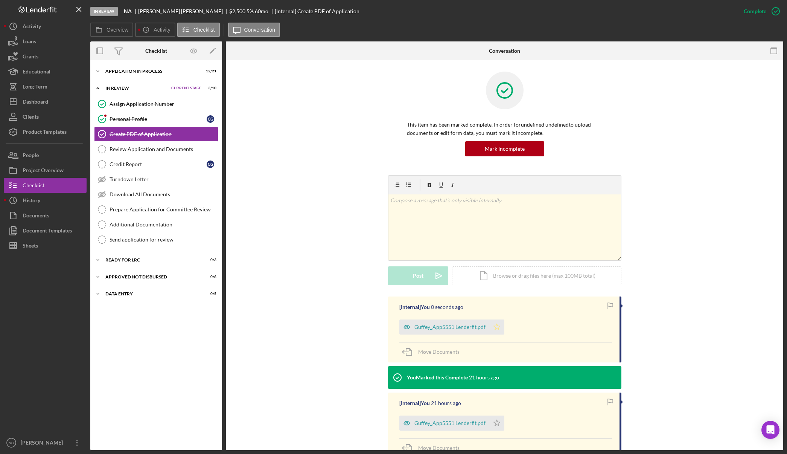
click at [498, 327] on icon "Icon/Star" at bounding box center [496, 326] width 15 height 15
click at [133, 63] on div "Icon/Expander Application In Process 12 / 21 Set Stage Icon/Expander In Review …" at bounding box center [156, 255] width 132 height 390
click at [133, 66] on div "Icon/Expander Application In Process 12 / 21 Set Stage" at bounding box center [156, 71] width 132 height 15
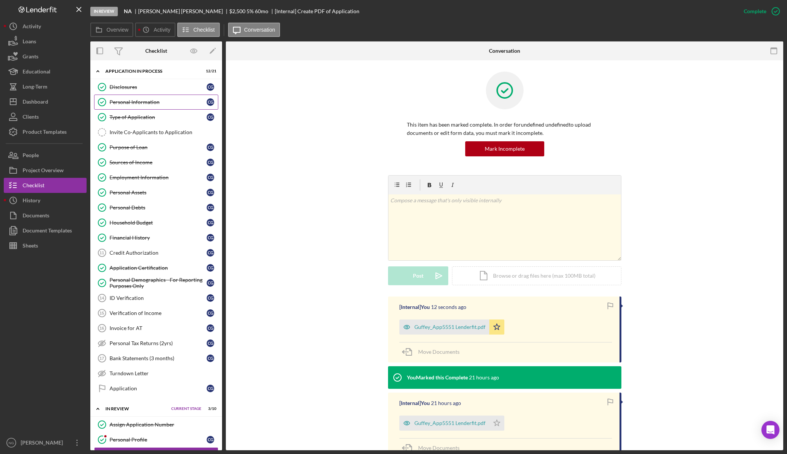
click at [137, 101] on div "Personal Information" at bounding box center [158, 102] width 97 height 6
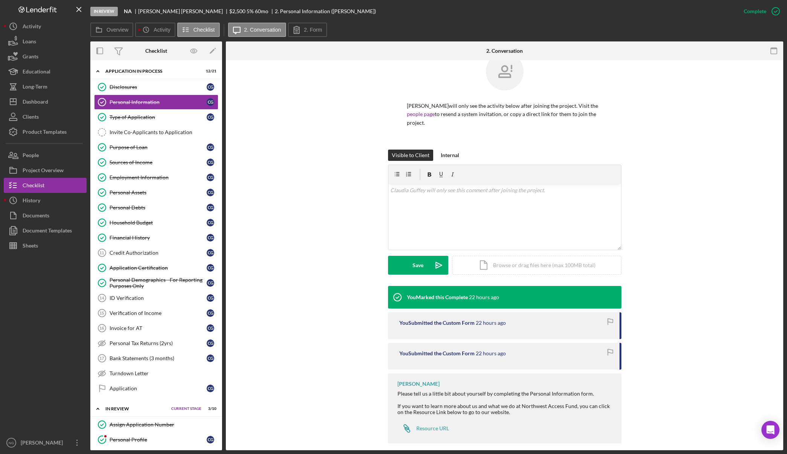
scroll to position [27, 0]
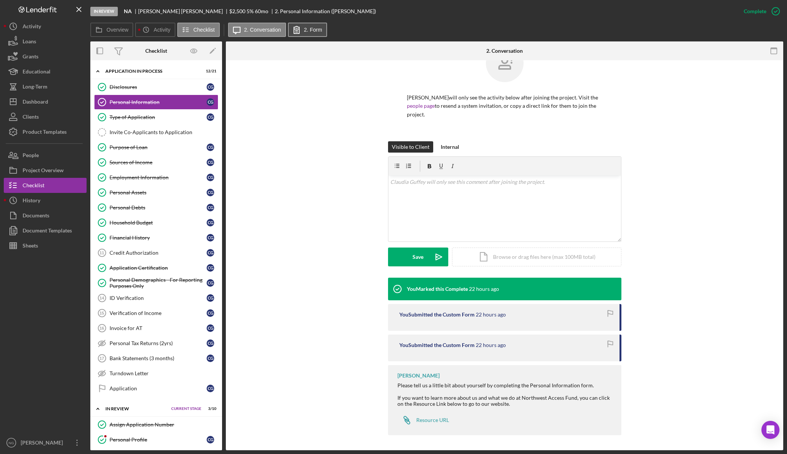
click at [304, 38] on div "Overview Icon/History Activity Checklist Icon/Message 2. Conversation 2. Form O…" at bounding box center [436, 236] width 693 height 427
click at [309, 27] on label "2. Form" at bounding box center [313, 30] width 18 height 6
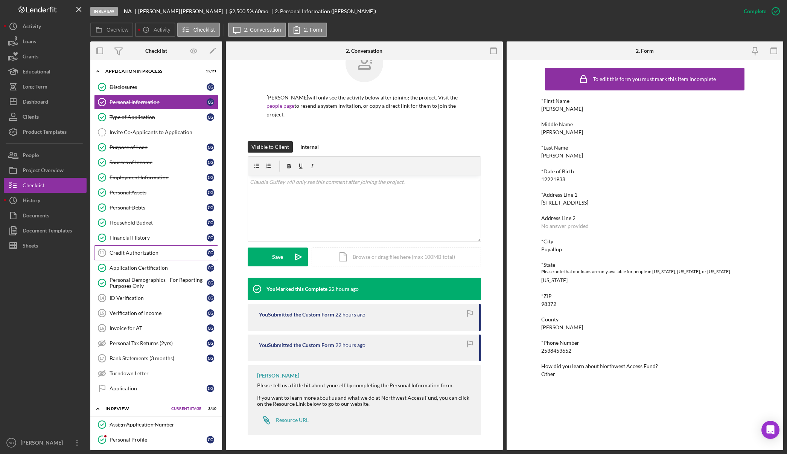
click at [163, 252] on div "Credit Authorization" at bounding box center [158, 253] width 97 height 6
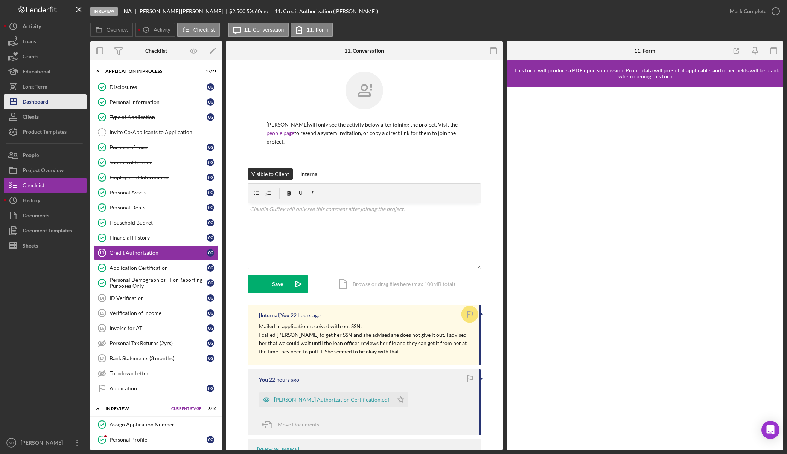
click at [49, 103] on button "Icon/Dashboard Dashboard" at bounding box center [45, 101] width 83 height 15
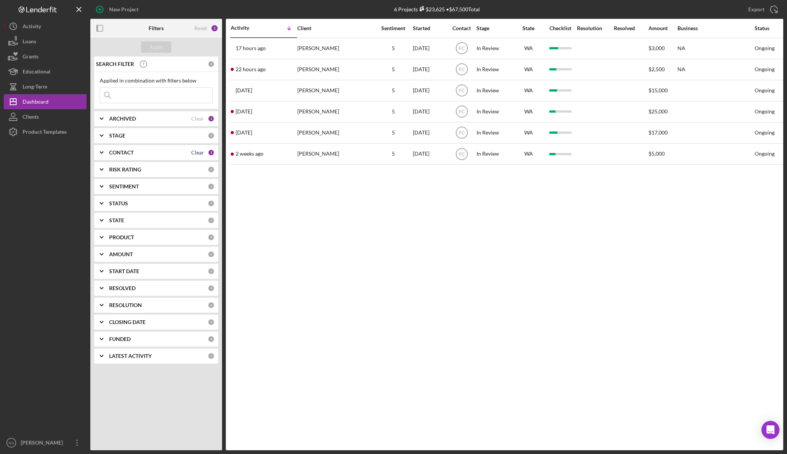
click at [198, 149] on div "Clear" at bounding box center [197, 152] width 13 height 6
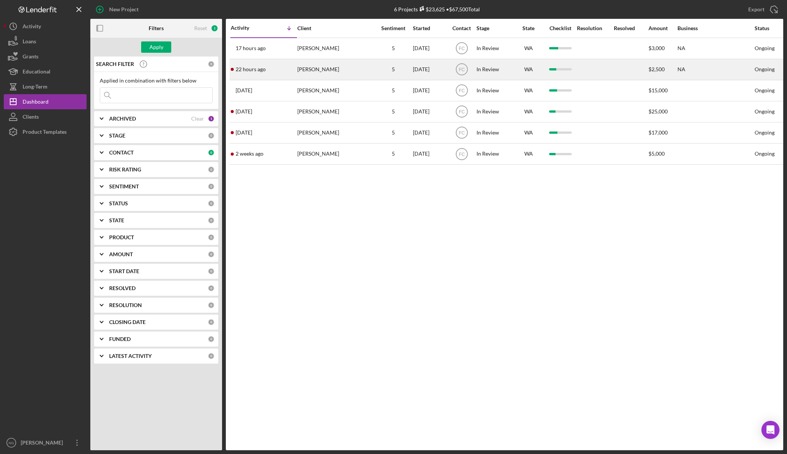
click at [342, 69] on div "Claudia Guffey" at bounding box center [334, 69] width 75 height 20
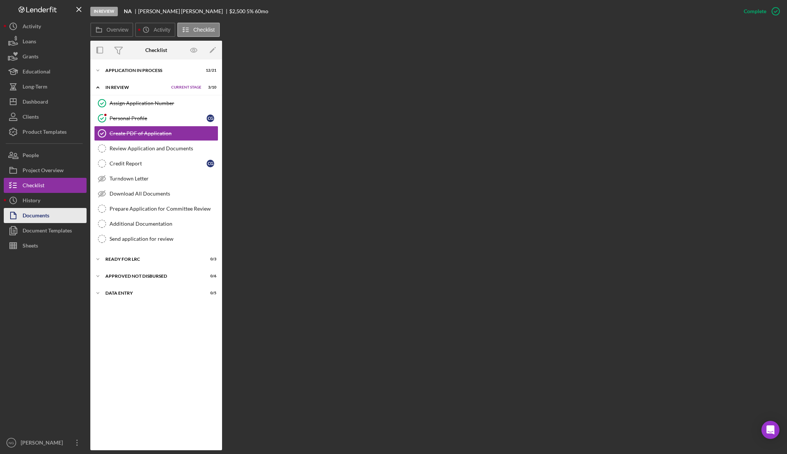
click at [55, 213] on button "Documents" at bounding box center [45, 215] width 83 height 15
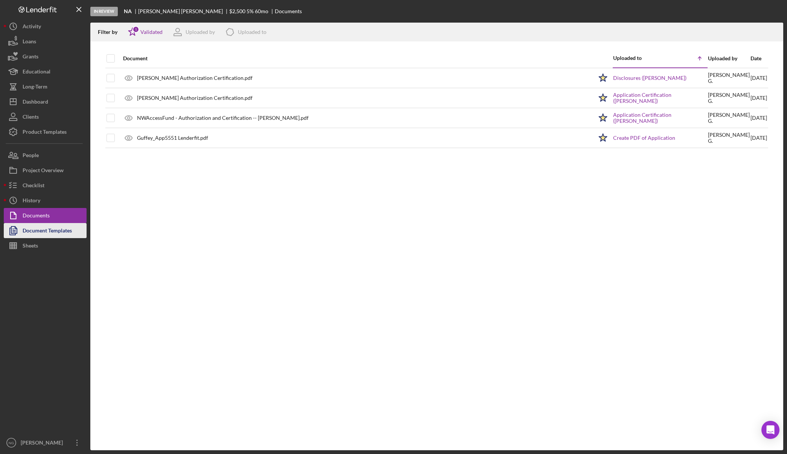
click at [70, 230] on div "Document Templates" at bounding box center [47, 231] width 49 height 17
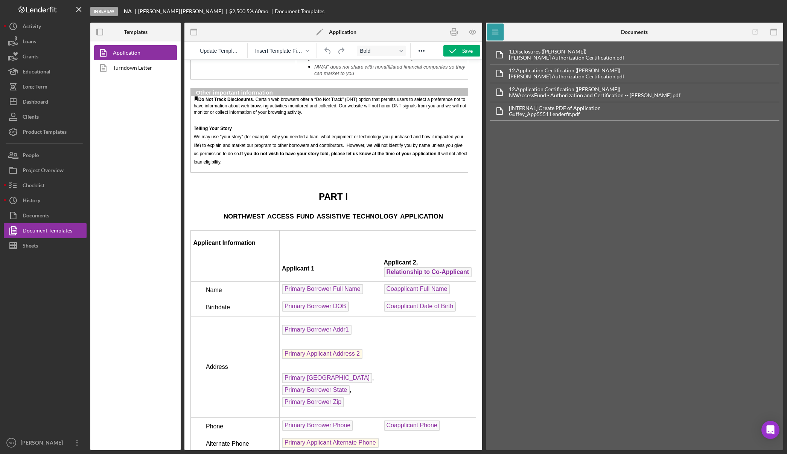
scroll to position [903, 0]
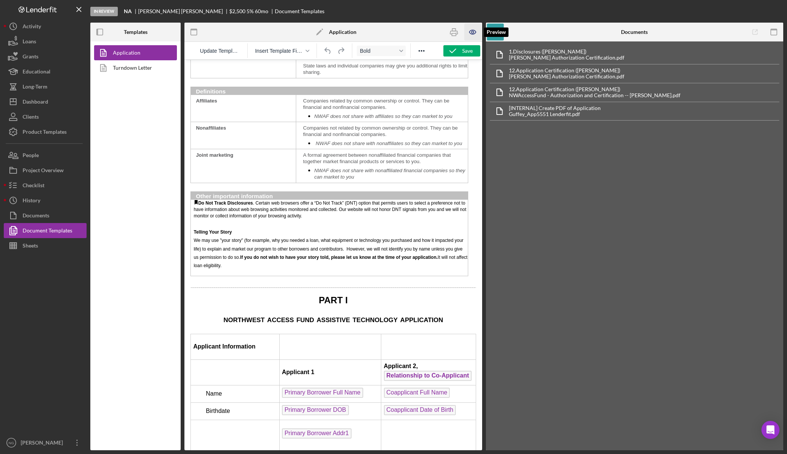
click at [475, 31] on icon "button" at bounding box center [472, 32] width 17 height 17
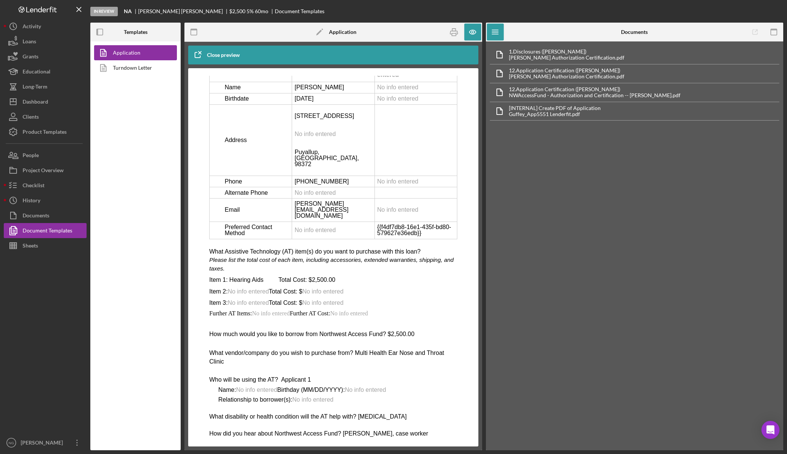
scroll to position [1280, 0]
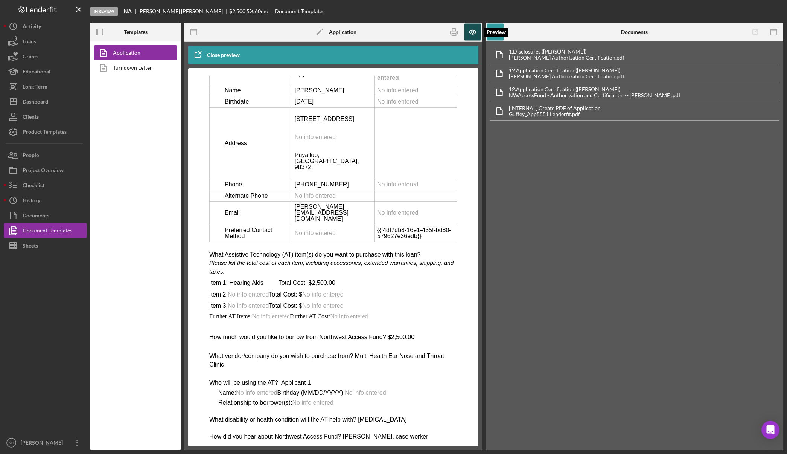
click at [475, 34] on icon "button" at bounding box center [472, 32] width 17 height 17
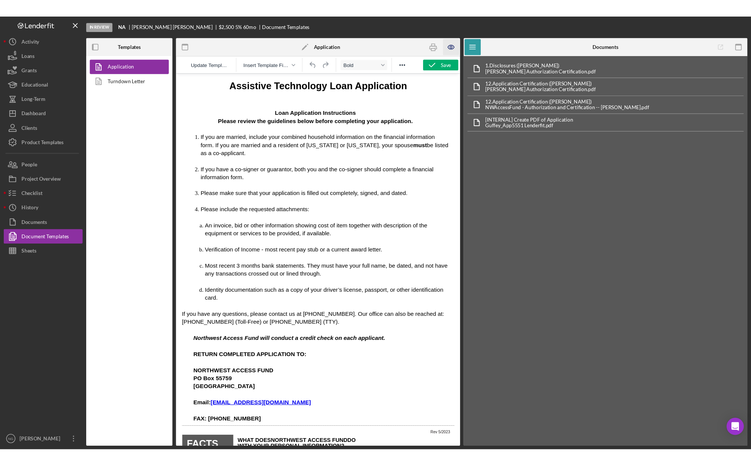
scroll to position [0, 0]
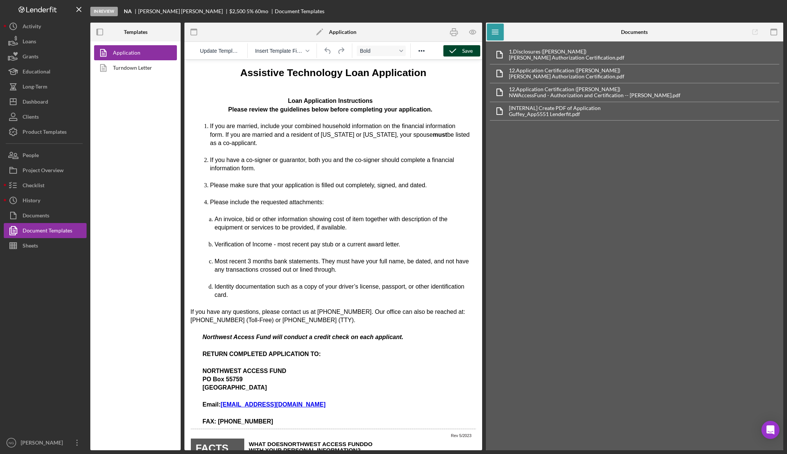
click at [462, 50] on div "Save" at bounding box center [467, 50] width 11 height 11
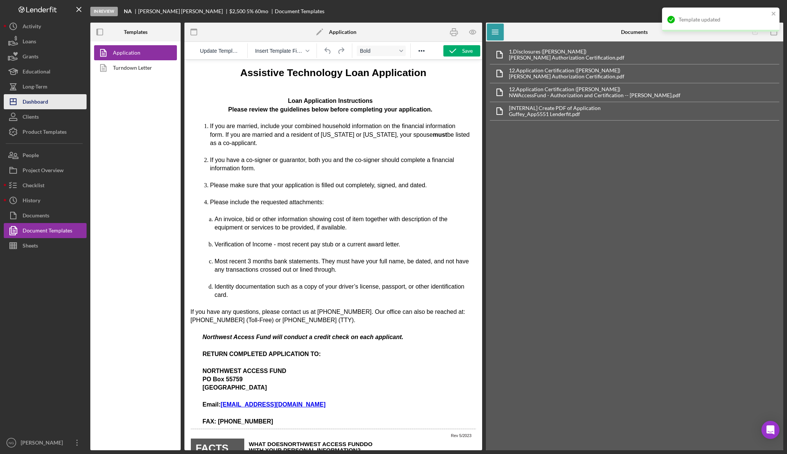
click at [43, 104] on div "Dashboard" at bounding box center [36, 102] width 26 height 17
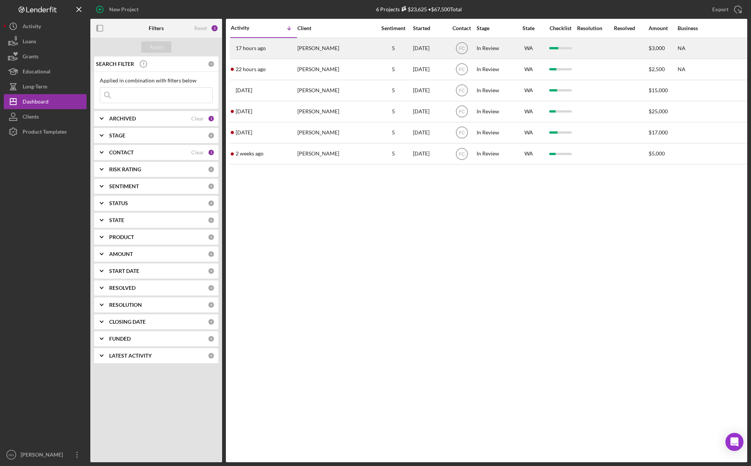
click at [311, 46] on div "Augustin Rojas" at bounding box center [334, 48] width 75 height 20
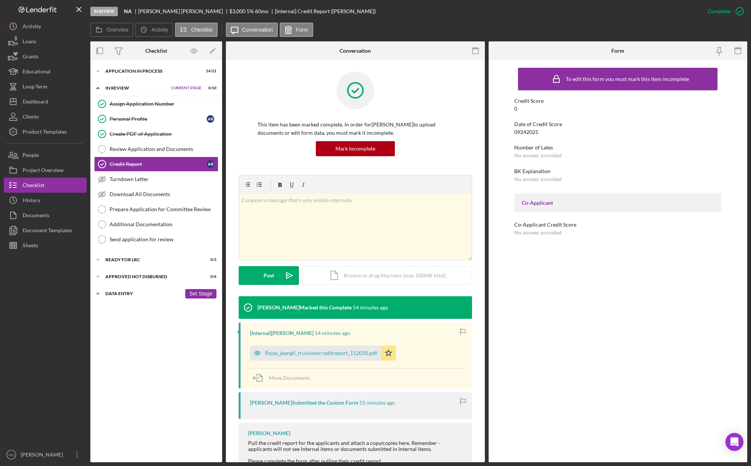
click at [128, 290] on div "Icon/Expander Data Entry 0 / 5 Set Stage" at bounding box center [156, 293] width 132 height 15
click at [135, 325] on div "Update Airtable" at bounding box center [164, 324] width 108 height 6
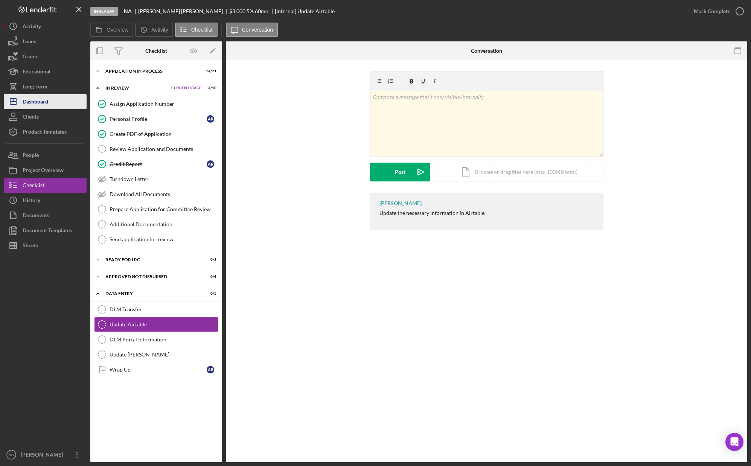
click at [62, 104] on button "Icon/Dashboard Dashboard" at bounding box center [45, 101] width 83 height 15
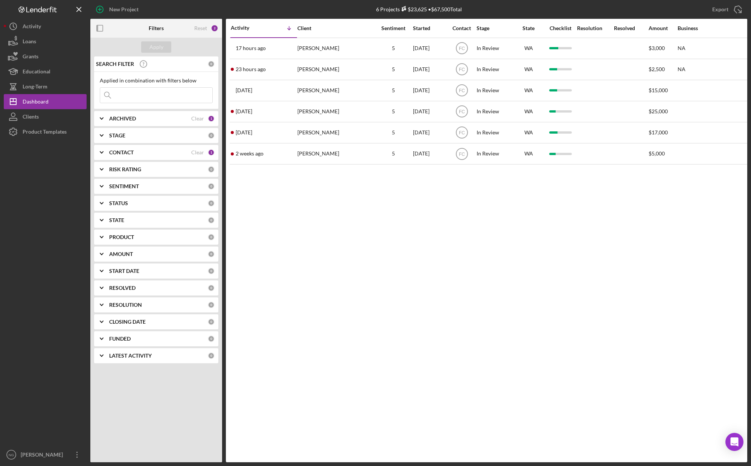
click at [136, 154] on div "CONTACT" at bounding box center [150, 152] width 82 height 6
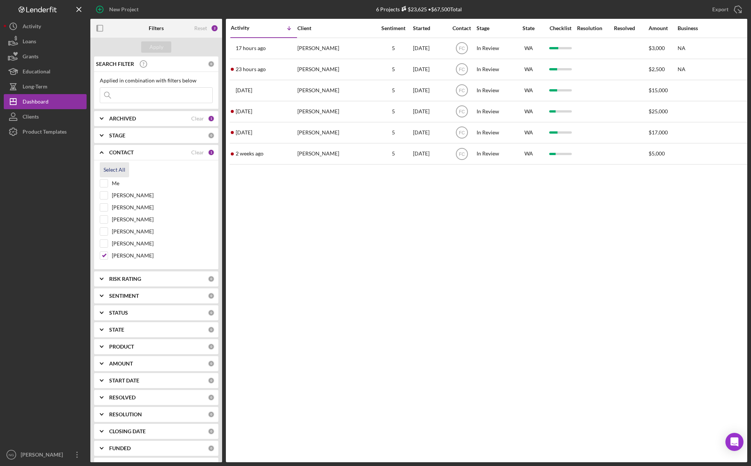
click at [113, 172] on div "Select All" at bounding box center [115, 169] width 22 height 15
click at [120, 133] on b "STAGE" at bounding box center [117, 136] width 16 height 6
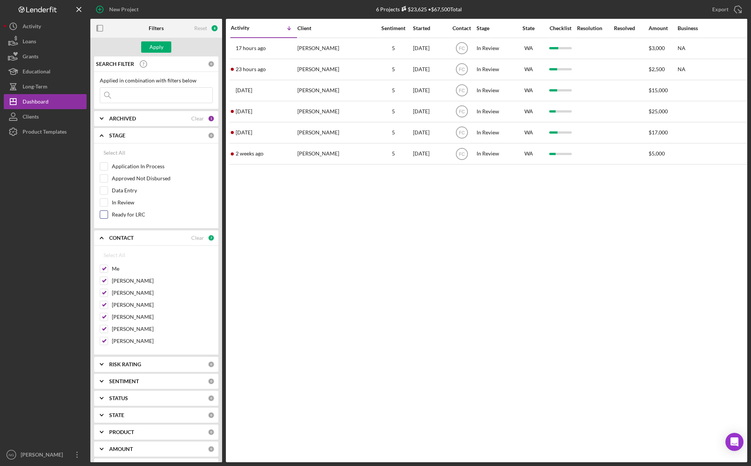
click at [105, 216] on input "Ready for LRC" at bounding box center [104, 215] width 8 height 8
click at [104, 192] on input "Data Entry" at bounding box center [104, 191] width 8 height 8
click at [155, 50] on div "Apply" at bounding box center [156, 46] width 14 height 11
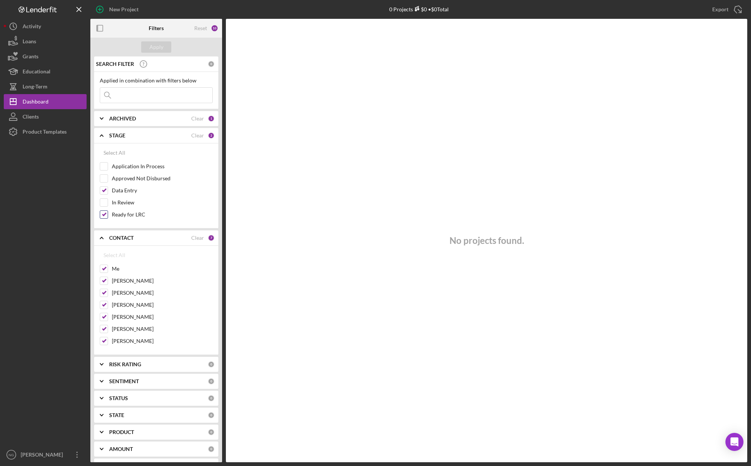
click at [105, 216] on input "Ready for LRC" at bounding box center [104, 215] width 8 height 8
click at [152, 48] on div "Apply" at bounding box center [156, 46] width 14 height 11
click at [39, 103] on div "Dashboard" at bounding box center [36, 102] width 26 height 17
click at [200, 135] on div "Clear" at bounding box center [197, 136] width 13 height 6
click at [196, 238] on div "Clear" at bounding box center [197, 238] width 13 height 6
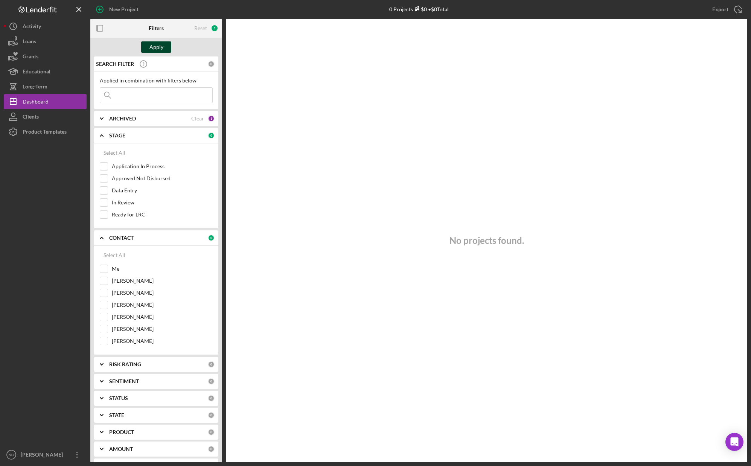
click at [155, 45] on div "Apply" at bounding box center [156, 46] width 14 height 11
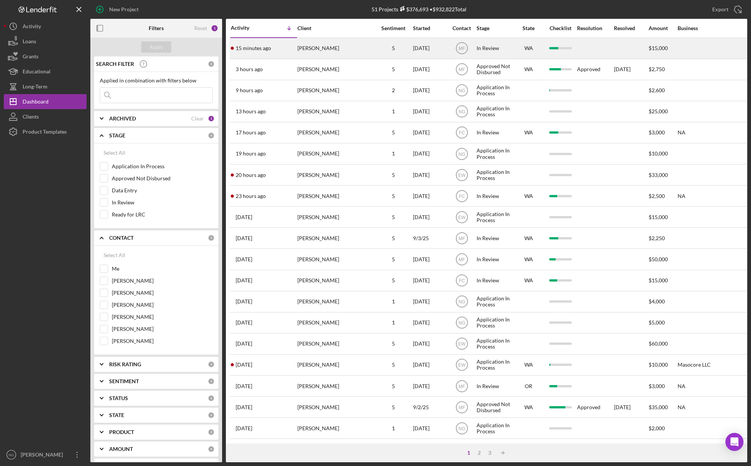
click at [358, 46] on div "Lance Roosma" at bounding box center [334, 48] width 75 height 20
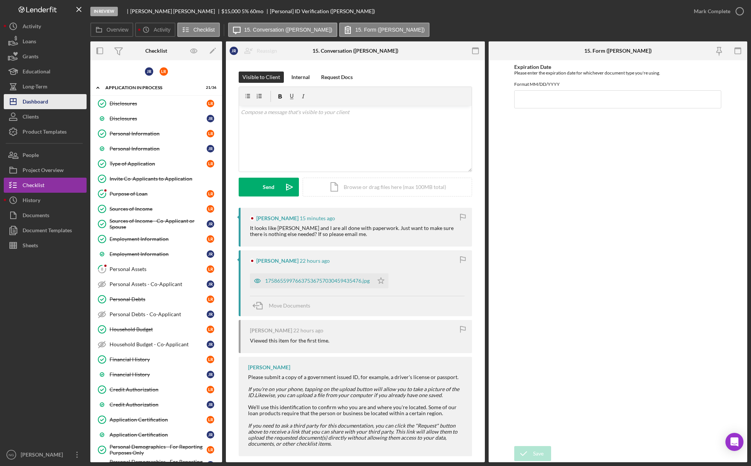
click at [51, 103] on button "Icon/Dashboard Dashboard" at bounding box center [45, 101] width 83 height 15
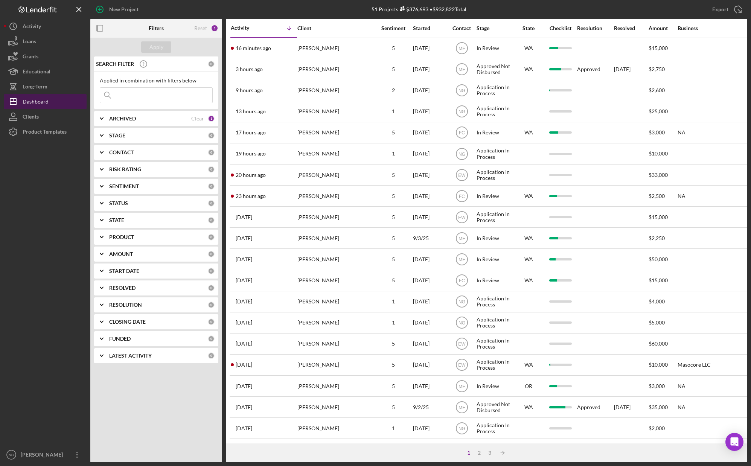
click at [50, 105] on button "Icon/Dashboard Dashboard" at bounding box center [45, 101] width 83 height 15
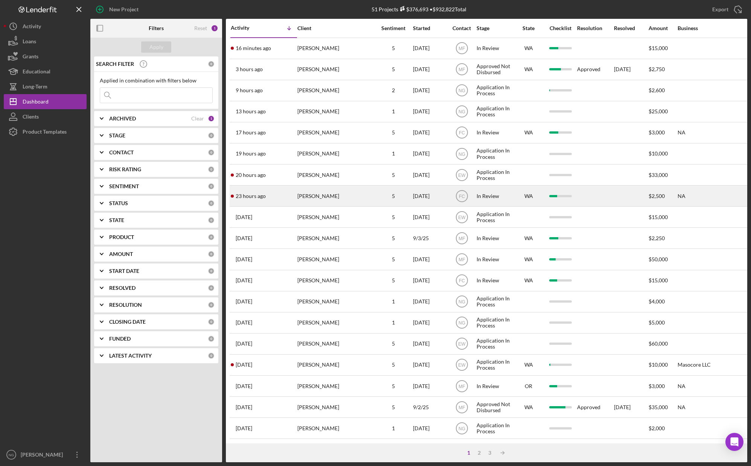
click at [327, 195] on div "Claudia Guffey" at bounding box center [334, 196] width 75 height 20
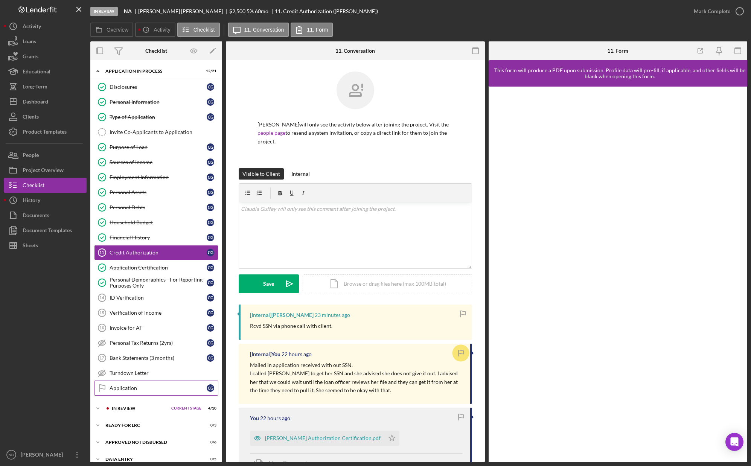
click at [134, 390] on div "Application" at bounding box center [158, 388] width 97 height 6
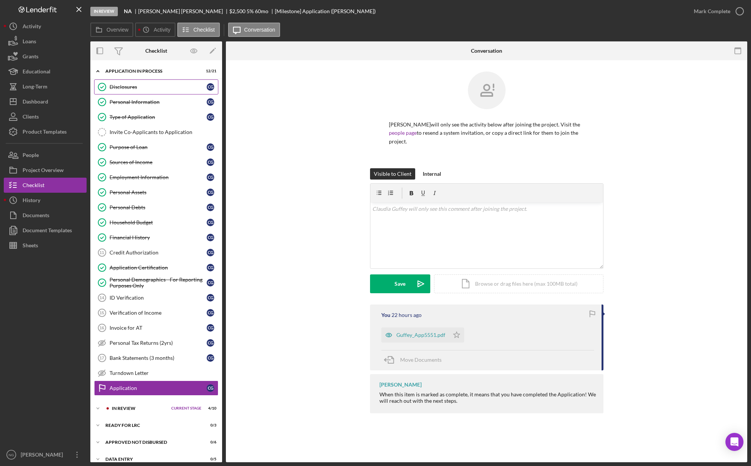
click at [132, 87] on div "Disclosures" at bounding box center [158, 87] width 97 height 6
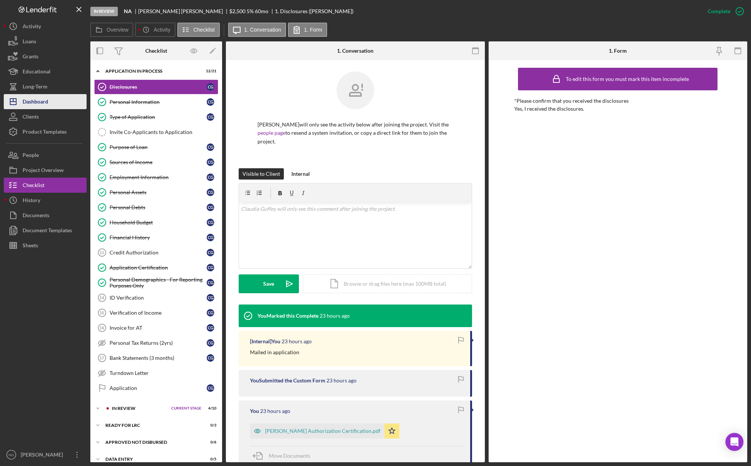
click at [40, 107] on div "Dashboard" at bounding box center [36, 102] width 26 height 17
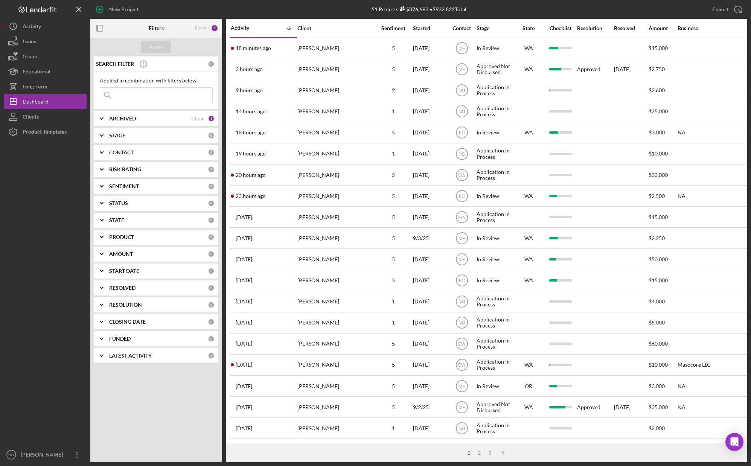
click at [167, 416] on div "Apply SEARCH FILTER 0 Applied in combination with filters below Icon/Menu Close…" at bounding box center [156, 250] width 132 height 425
click at [38, 99] on div "Dashboard" at bounding box center [36, 102] width 26 height 17
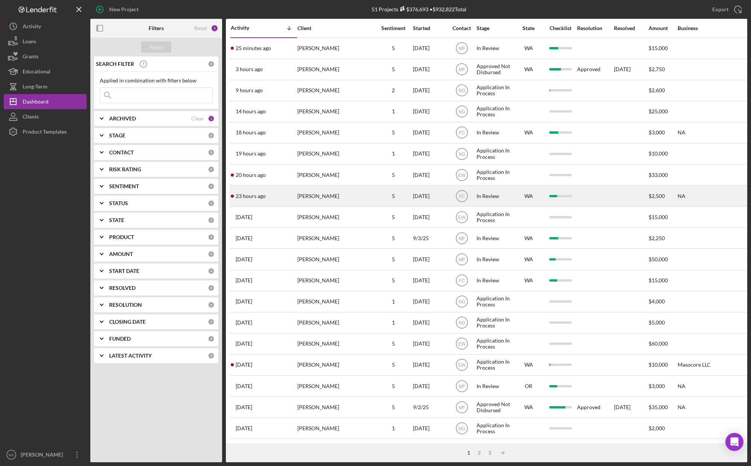
click at [338, 196] on div "Claudia Guffey" at bounding box center [334, 196] width 75 height 20
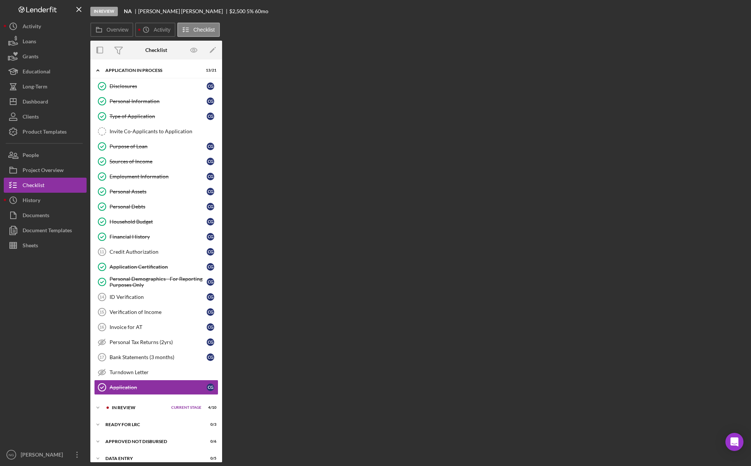
scroll to position [8, 0]
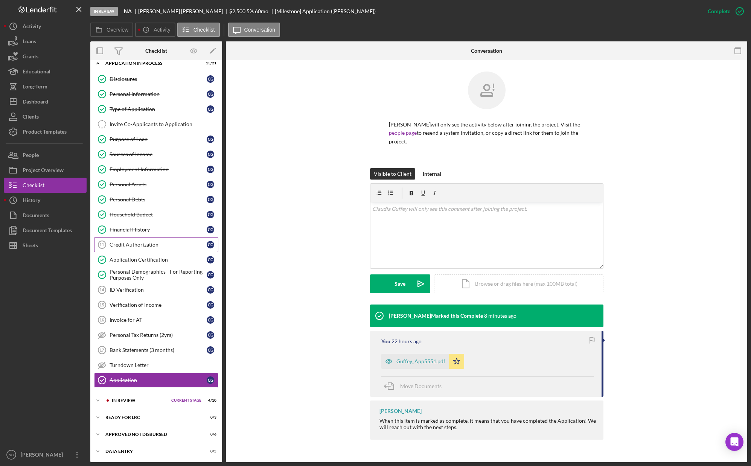
click at [122, 239] on link "Credit Authorization 11 Credit Authorization C G" at bounding box center [156, 244] width 124 height 15
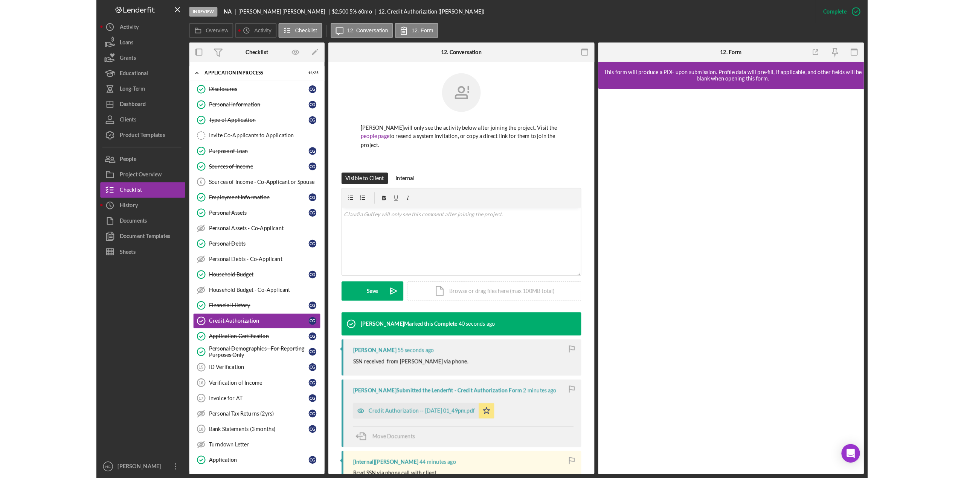
scroll to position [51, 0]
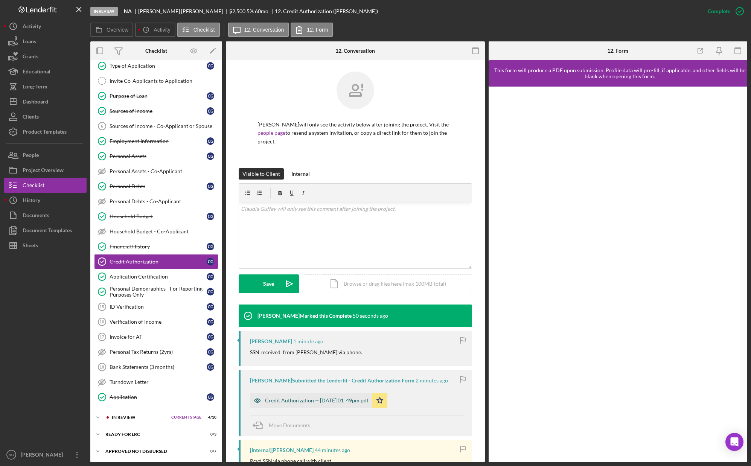
click at [310, 398] on div "Credit Authorization -- 2025-09-24 01_49pm.pdf" at bounding box center [317, 401] width 104 height 6
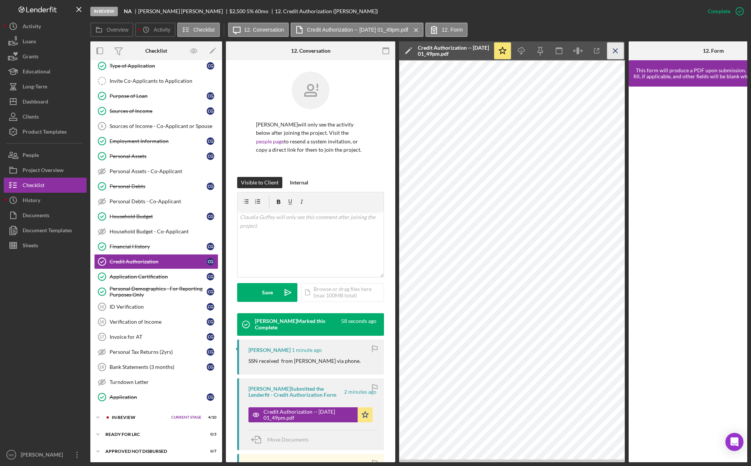
click at [615, 49] on icon "Icon/Menu Close" at bounding box center [615, 51] width 17 height 17
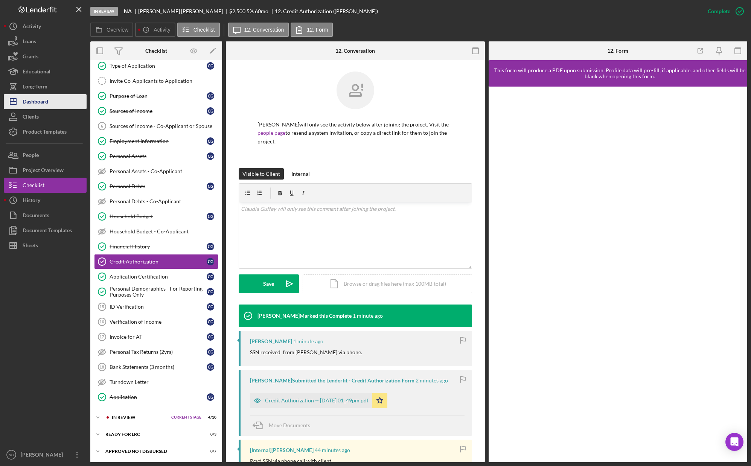
click at [34, 102] on div "Dashboard" at bounding box center [36, 102] width 26 height 17
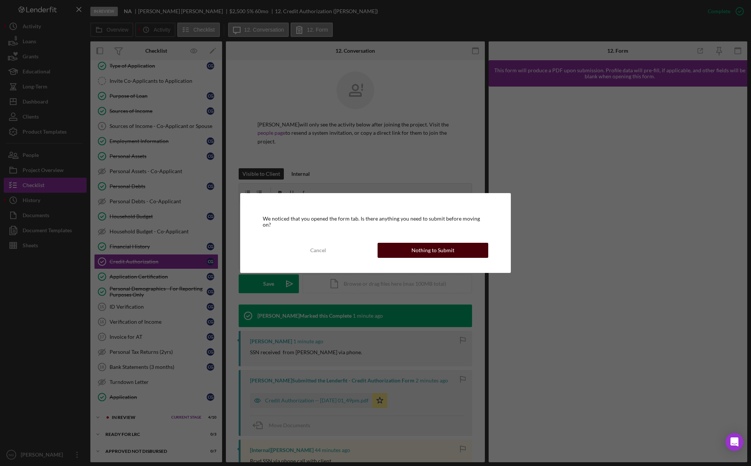
click at [443, 245] on div "Nothing to Submit" at bounding box center [432, 250] width 43 height 15
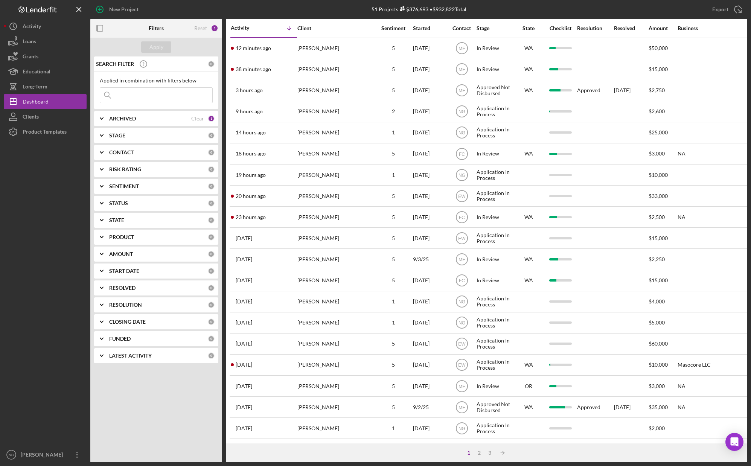
click at [49, 352] on div at bounding box center [45, 293] width 83 height 308
click at [49, 102] on button "Icon/Dashboard Dashboard" at bounding box center [45, 101] width 83 height 15
click at [63, 211] on div at bounding box center [45, 293] width 83 height 308
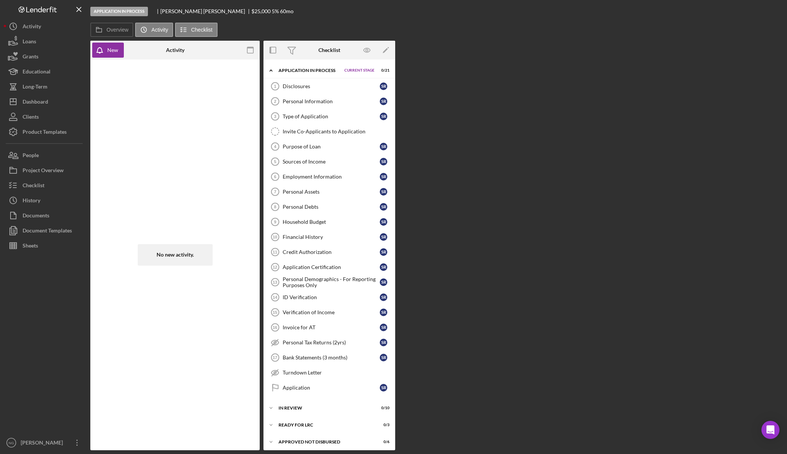
click at [36, 350] on div at bounding box center [45, 344] width 83 height 182
